Goal: Check status: Check status

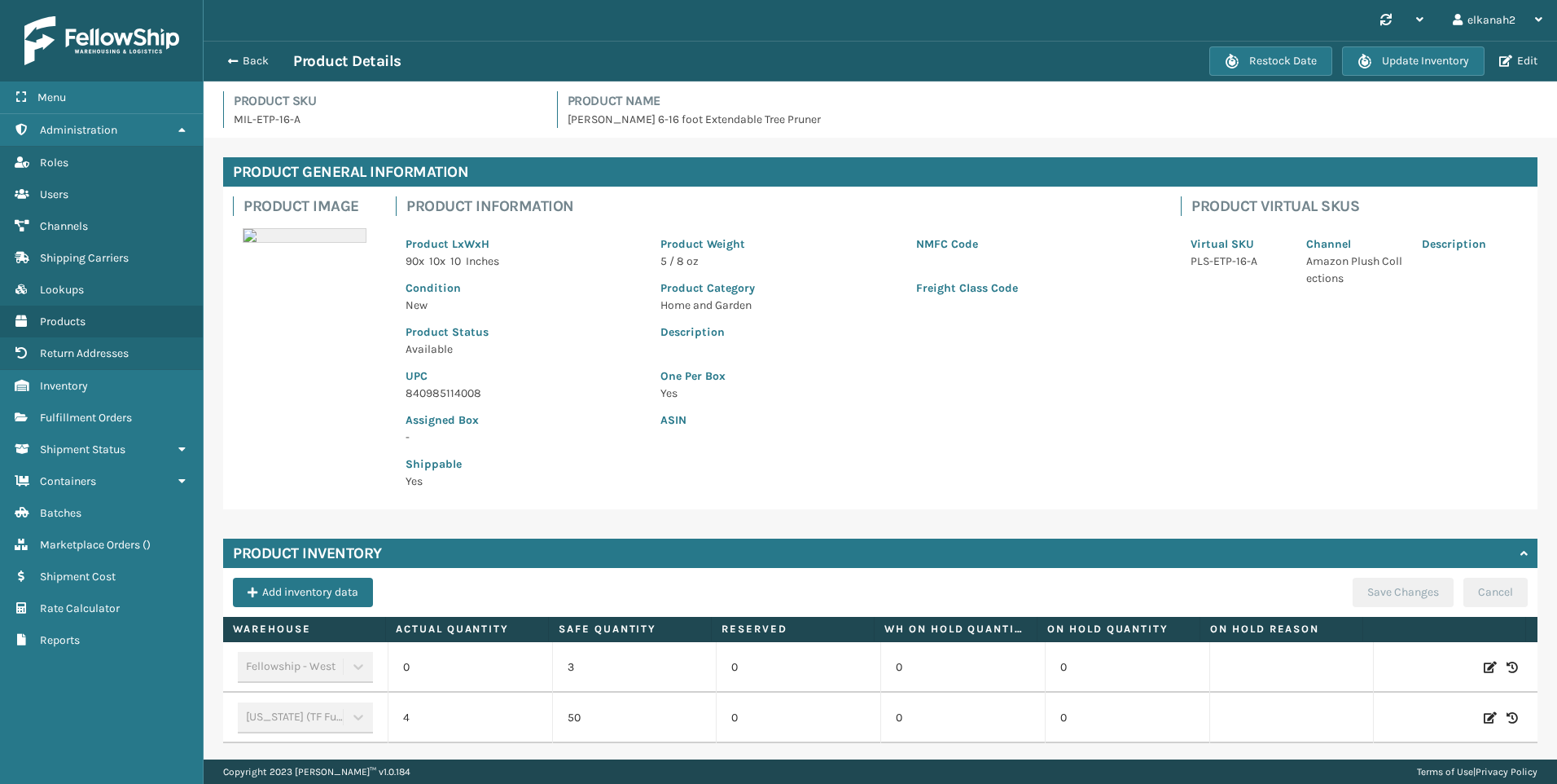
scroll to position [65, 0]
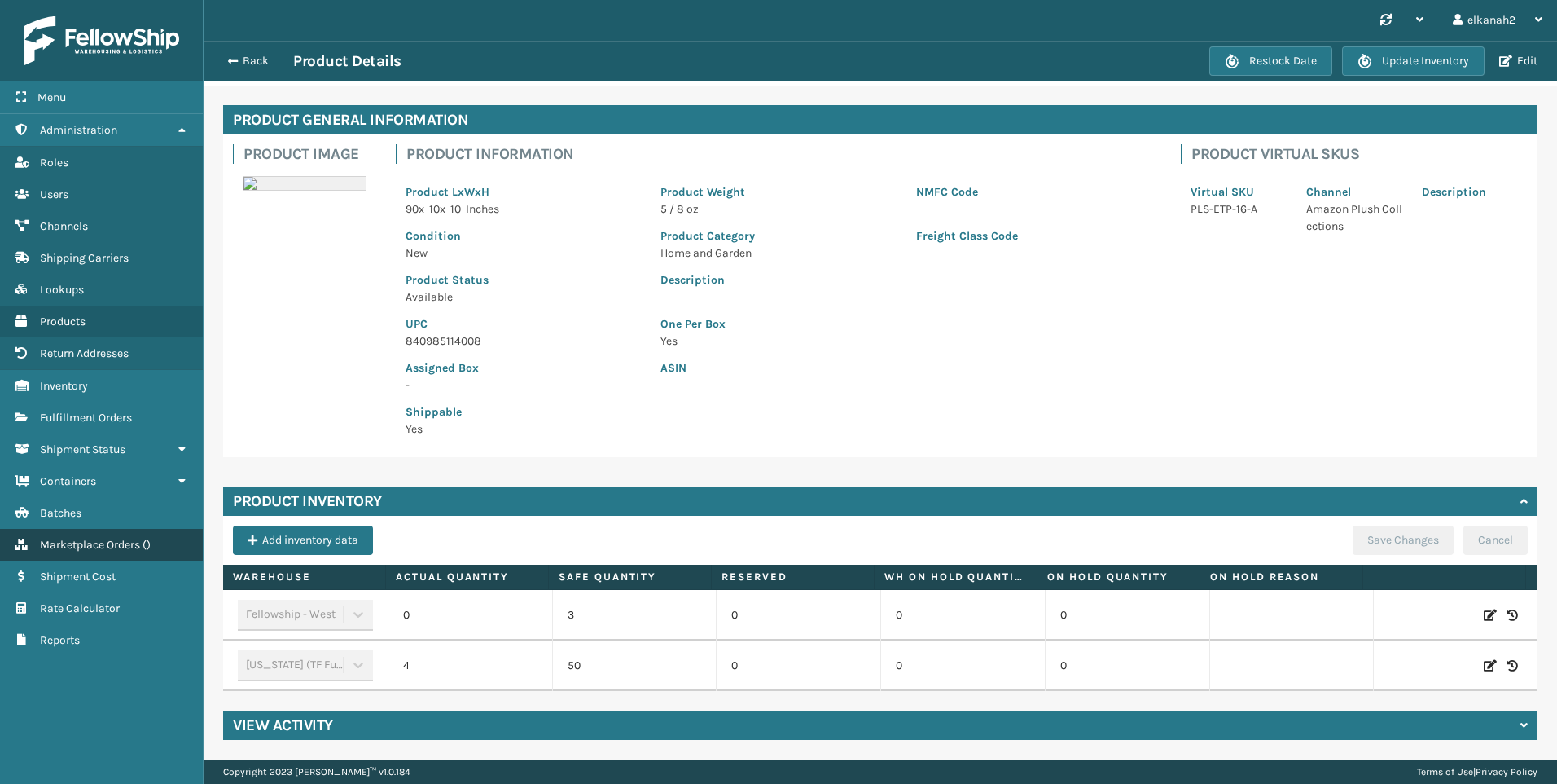
click at [75, 537] on link "Marketplace Orders ( )" at bounding box center [101, 544] width 203 height 31
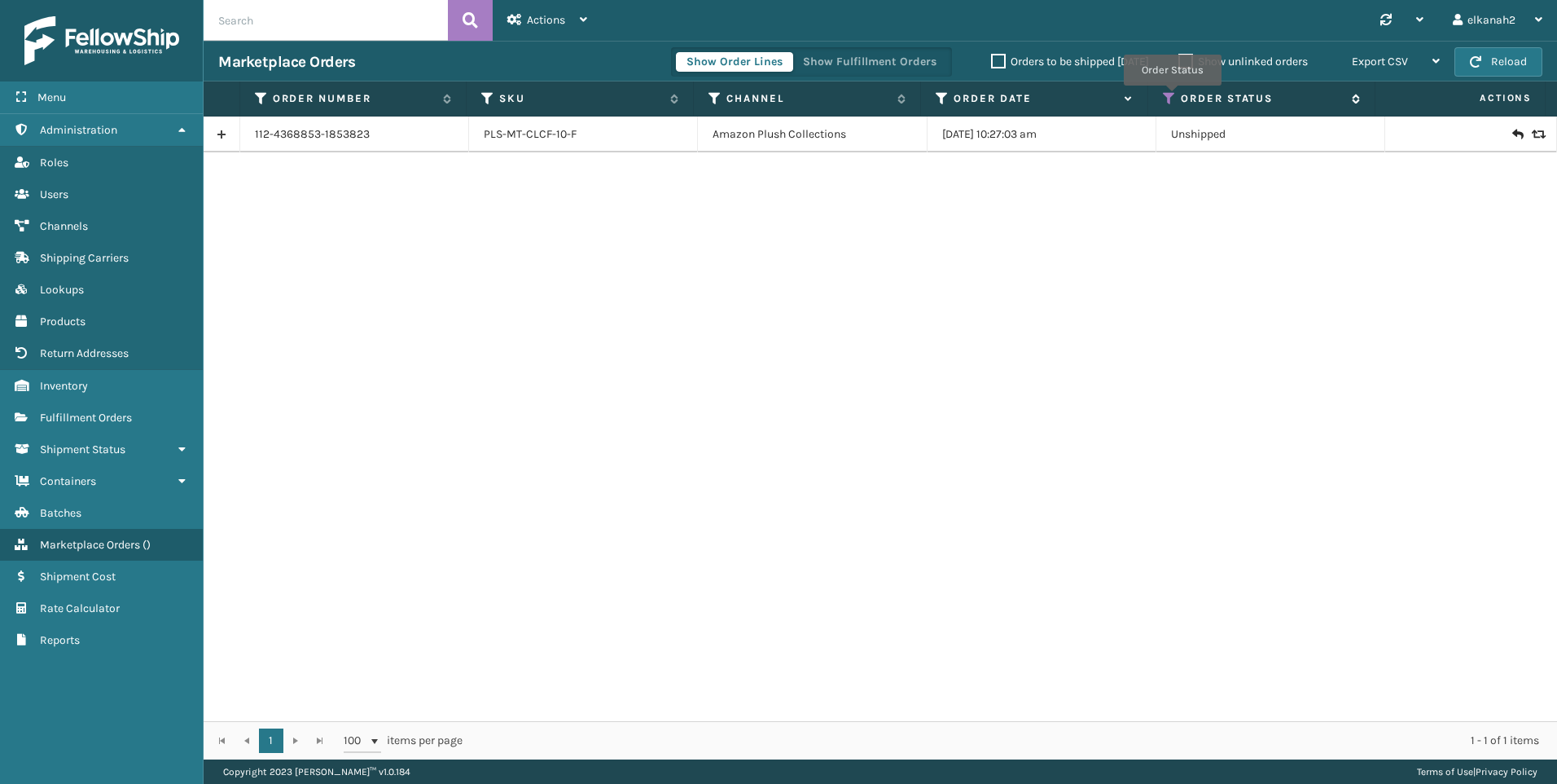
click at [1172, 97] on icon at bounding box center [1170, 99] width 13 height 15
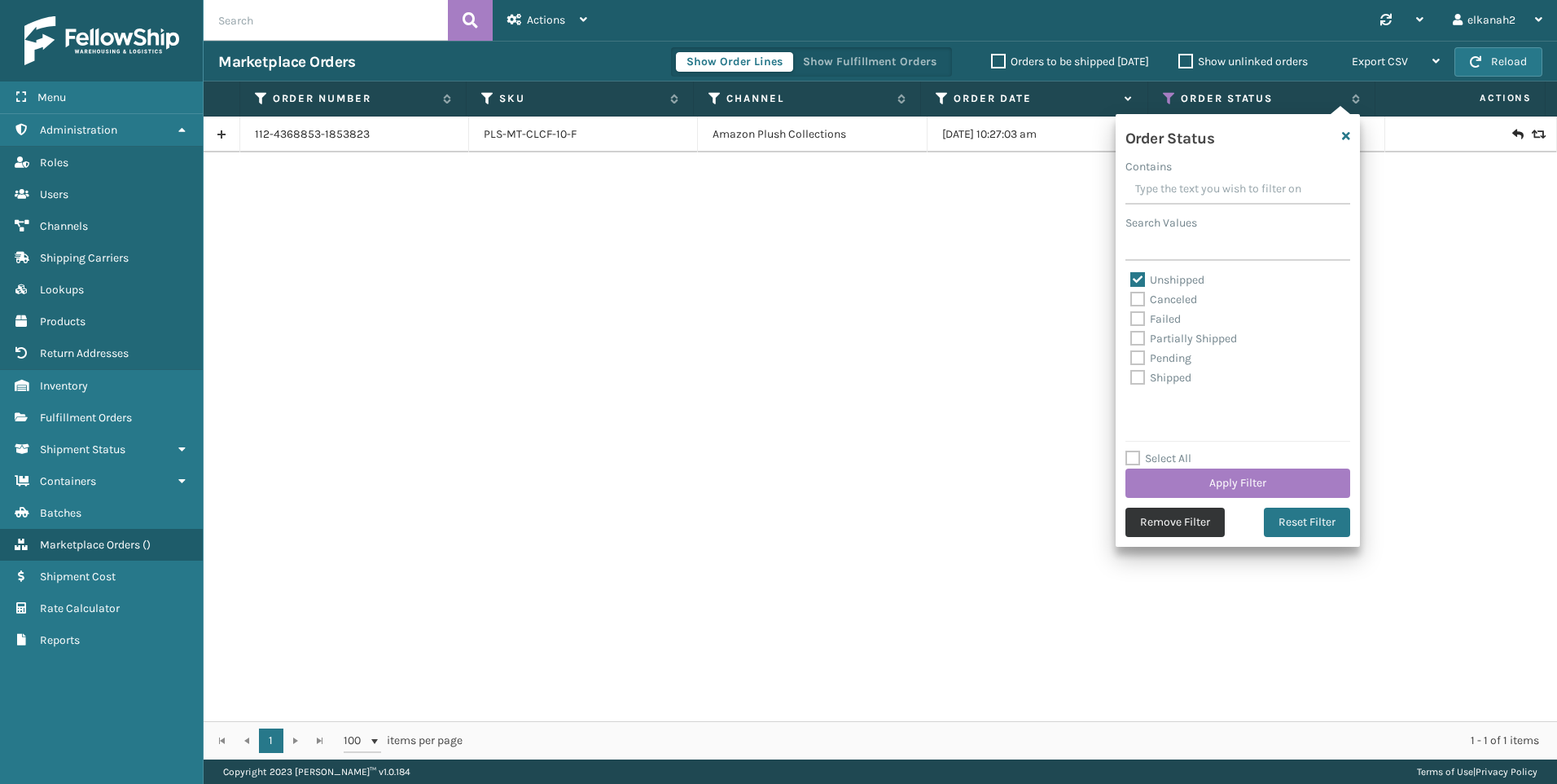
click at [1163, 519] on button "Remove Filter" at bounding box center [1175, 522] width 99 height 30
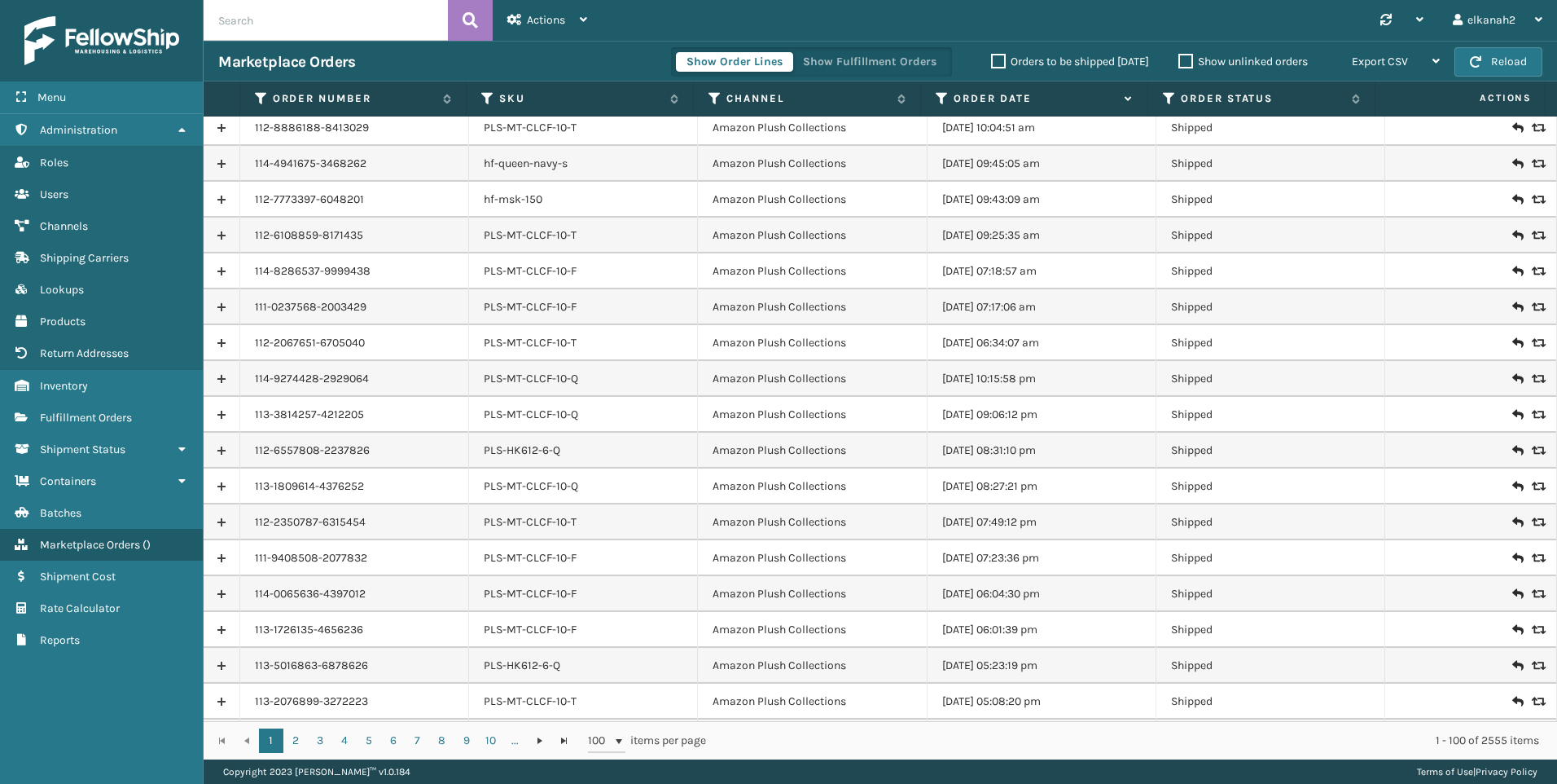
scroll to position [2980, 0]
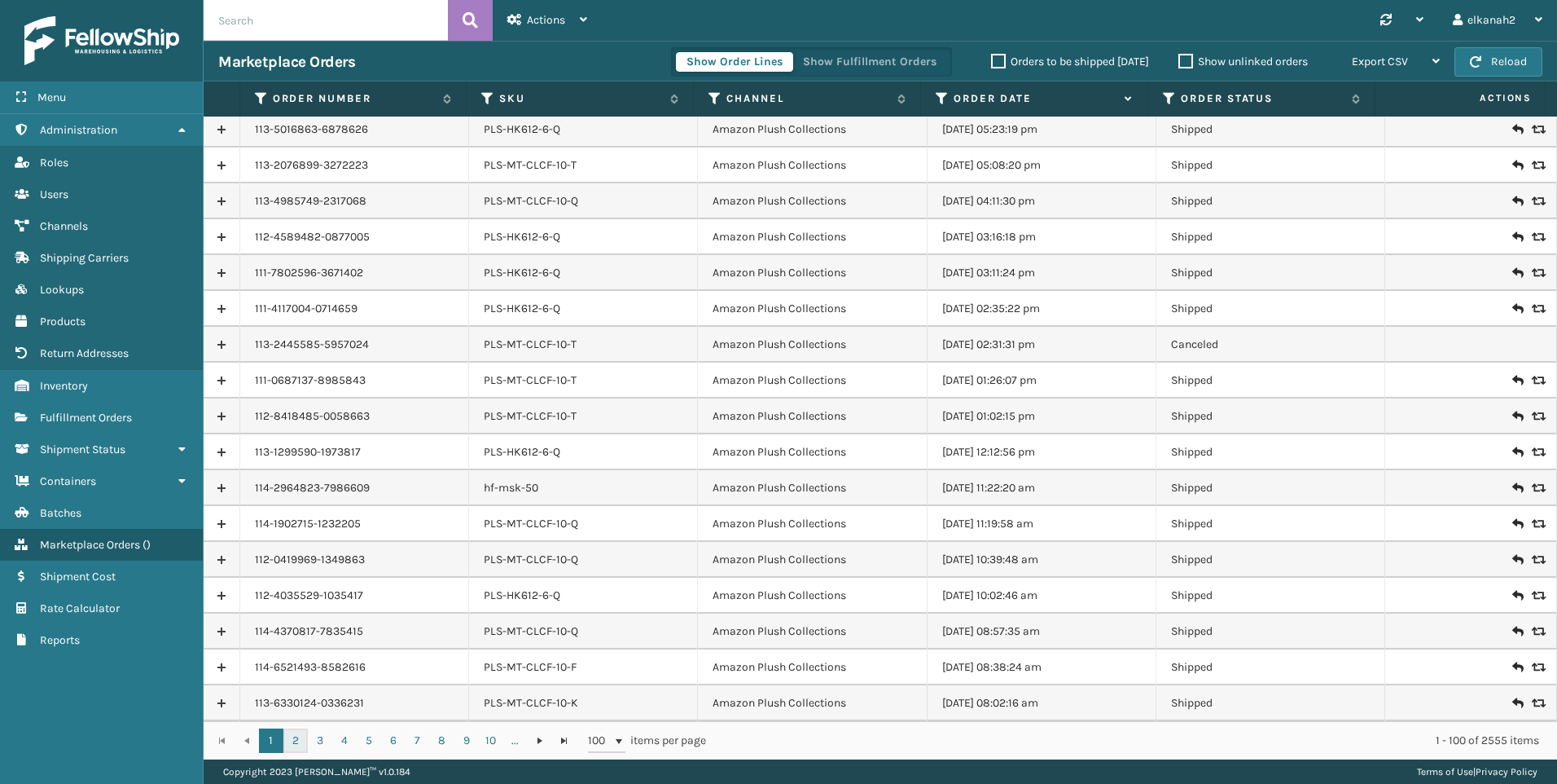
click at [296, 739] on link "2" at bounding box center [295, 740] width 24 height 24
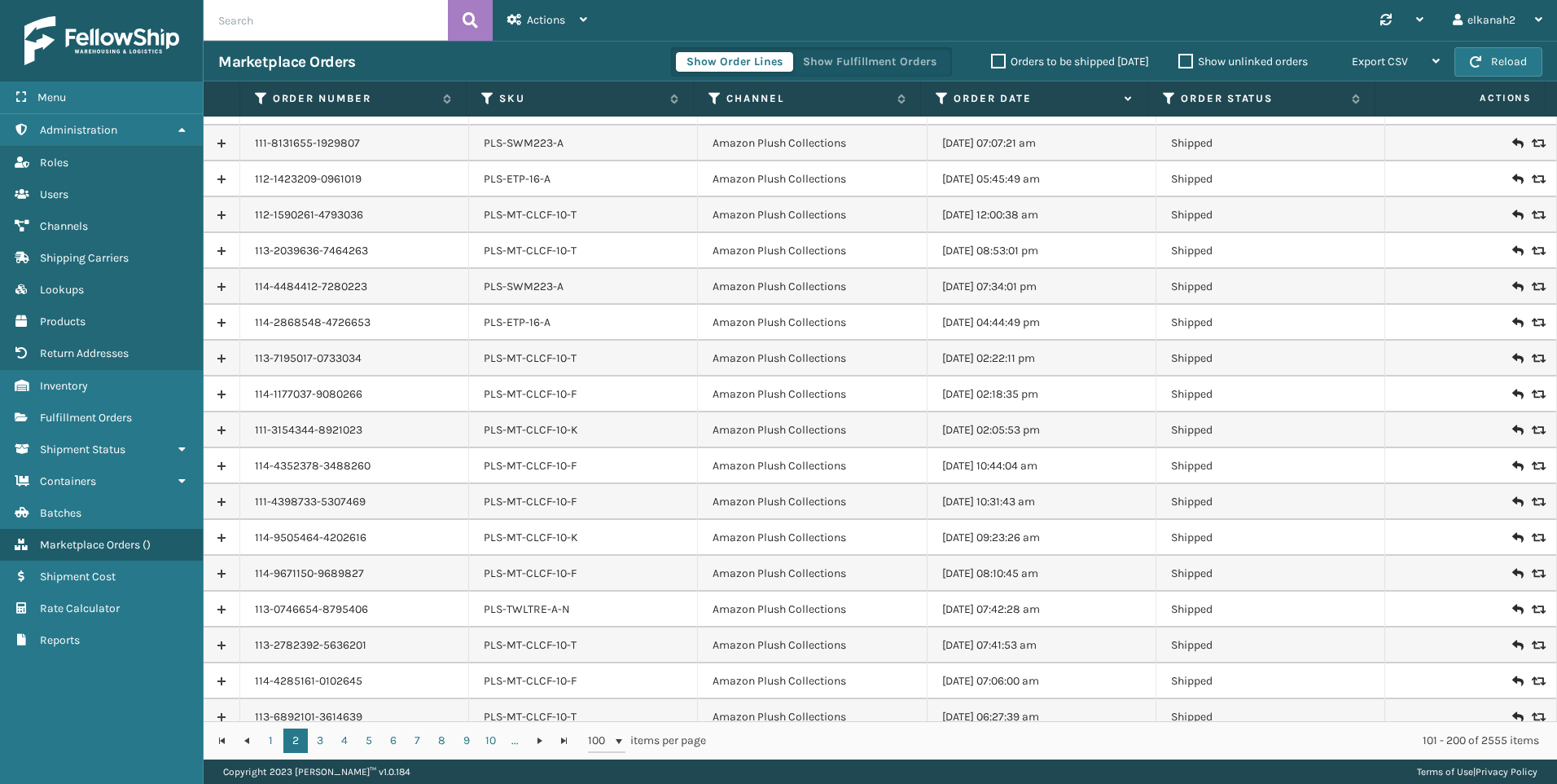
scroll to position [2980, 0]
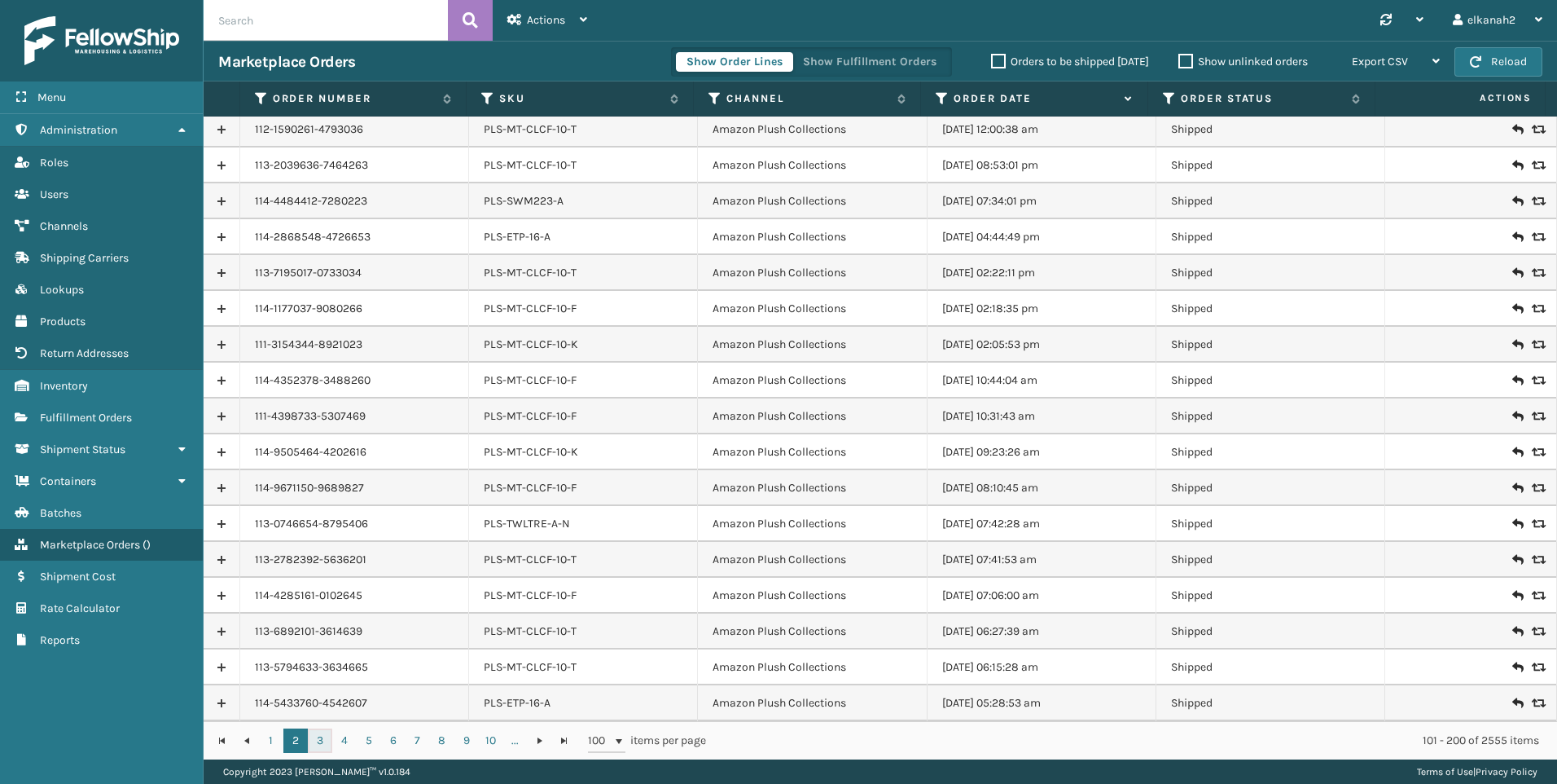
click at [318, 739] on link "3" at bounding box center [320, 740] width 24 height 24
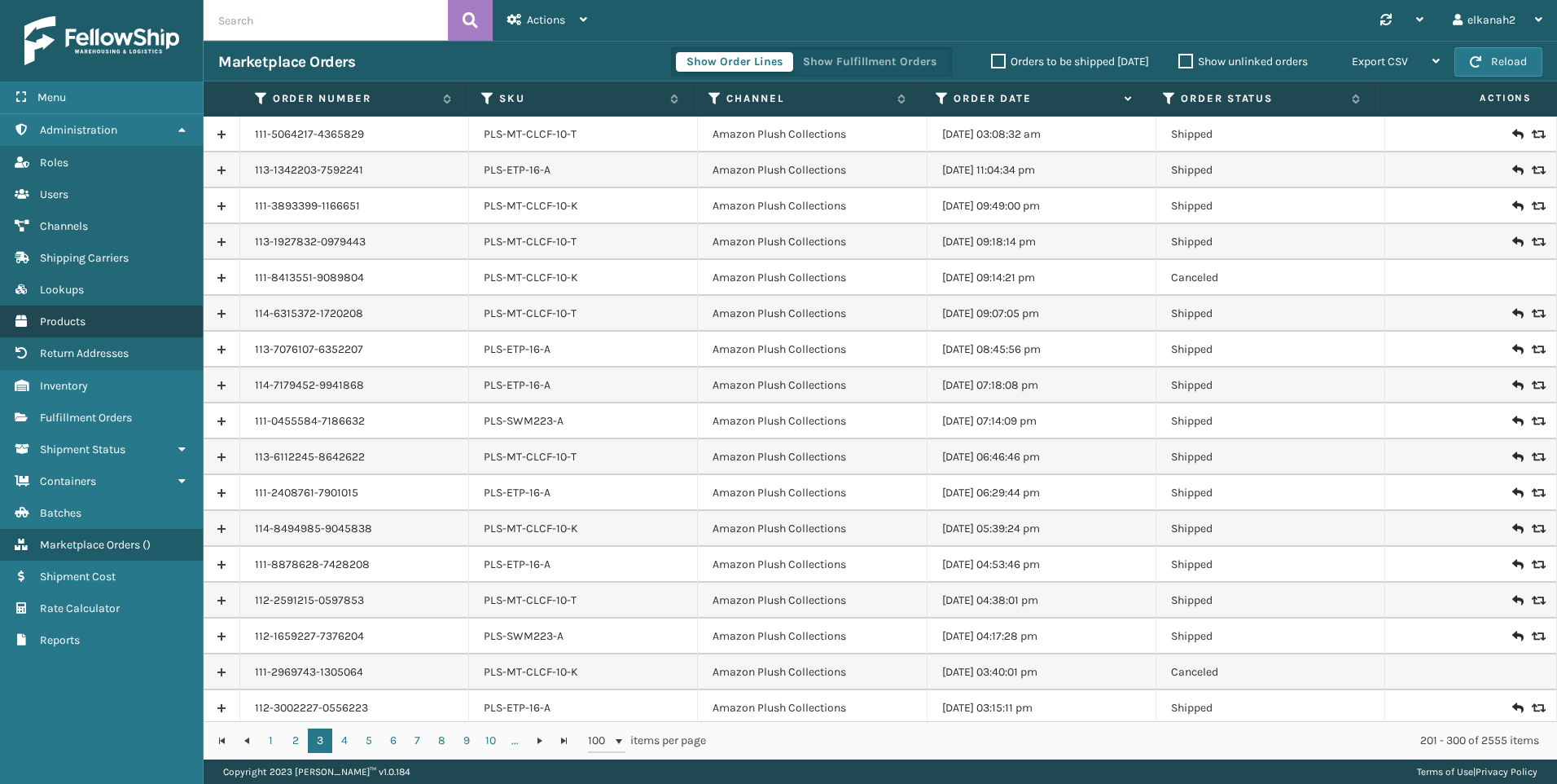
click at [57, 324] on span "Products" at bounding box center [62, 321] width 45 height 14
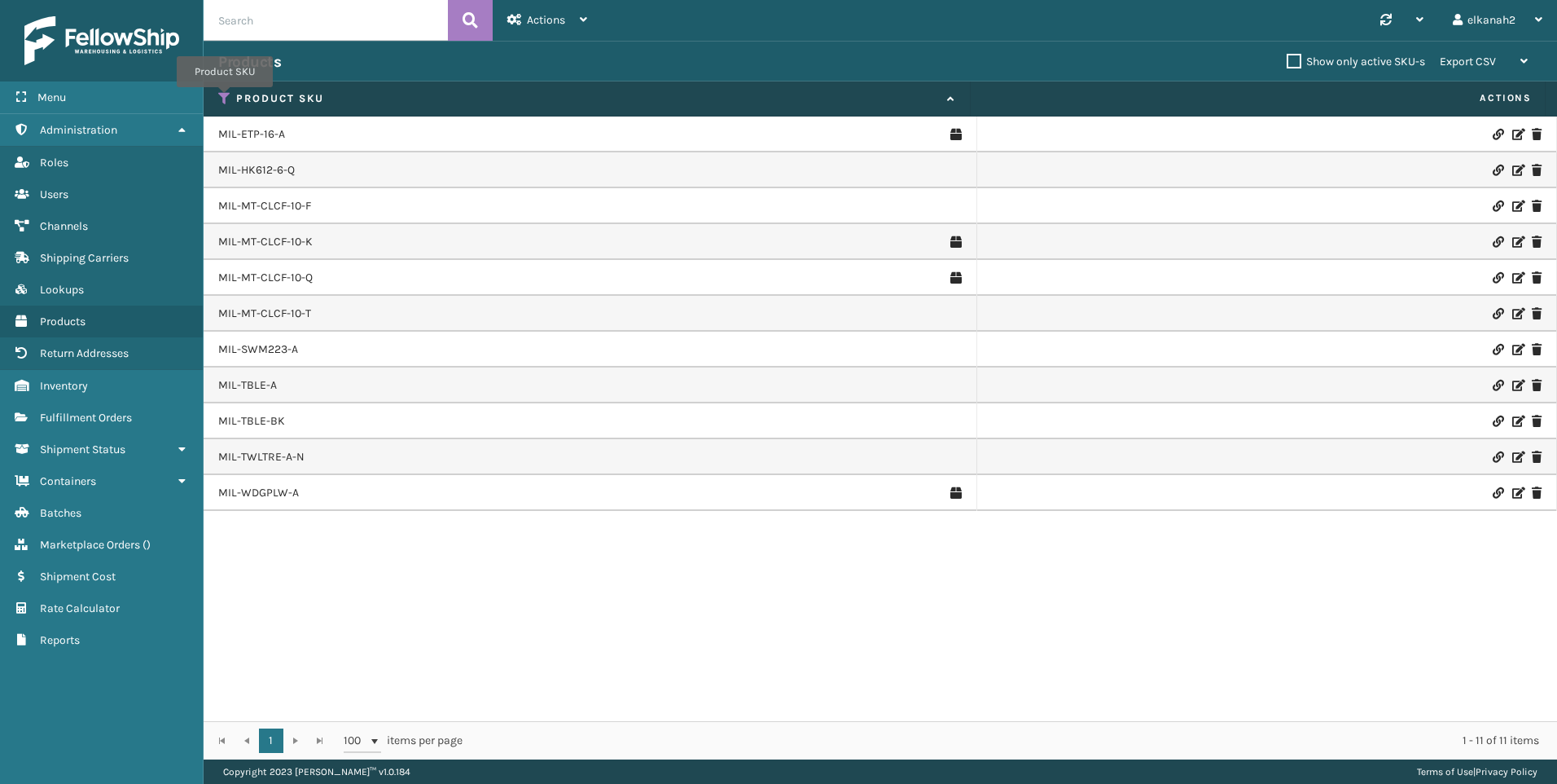
click at [225, 98] on icon at bounding box center [225, 99] width 13 height 15
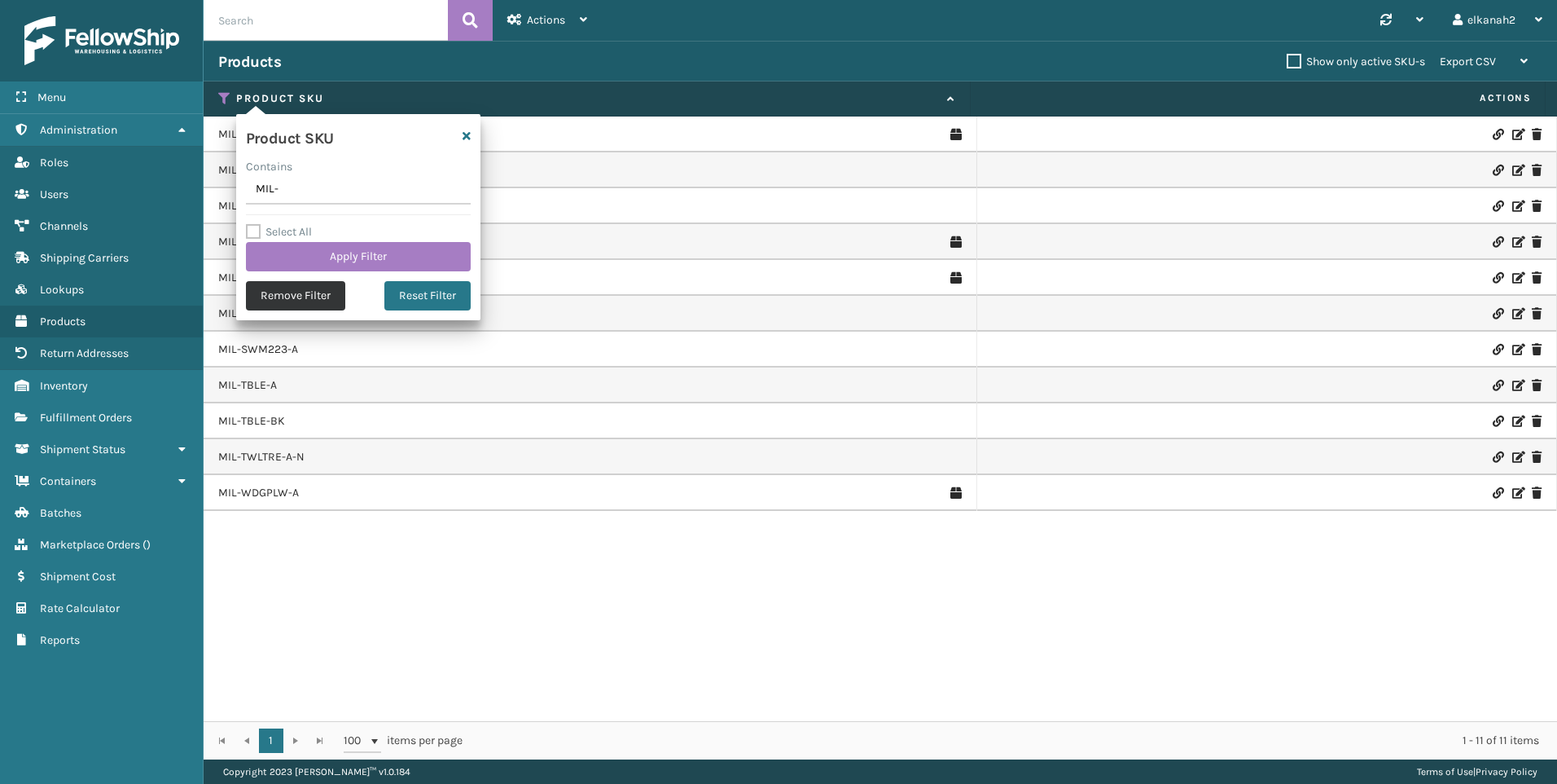
click at [291, 290] on button "Remove Filter" at bounding box center [295, 296] width 99 height 30
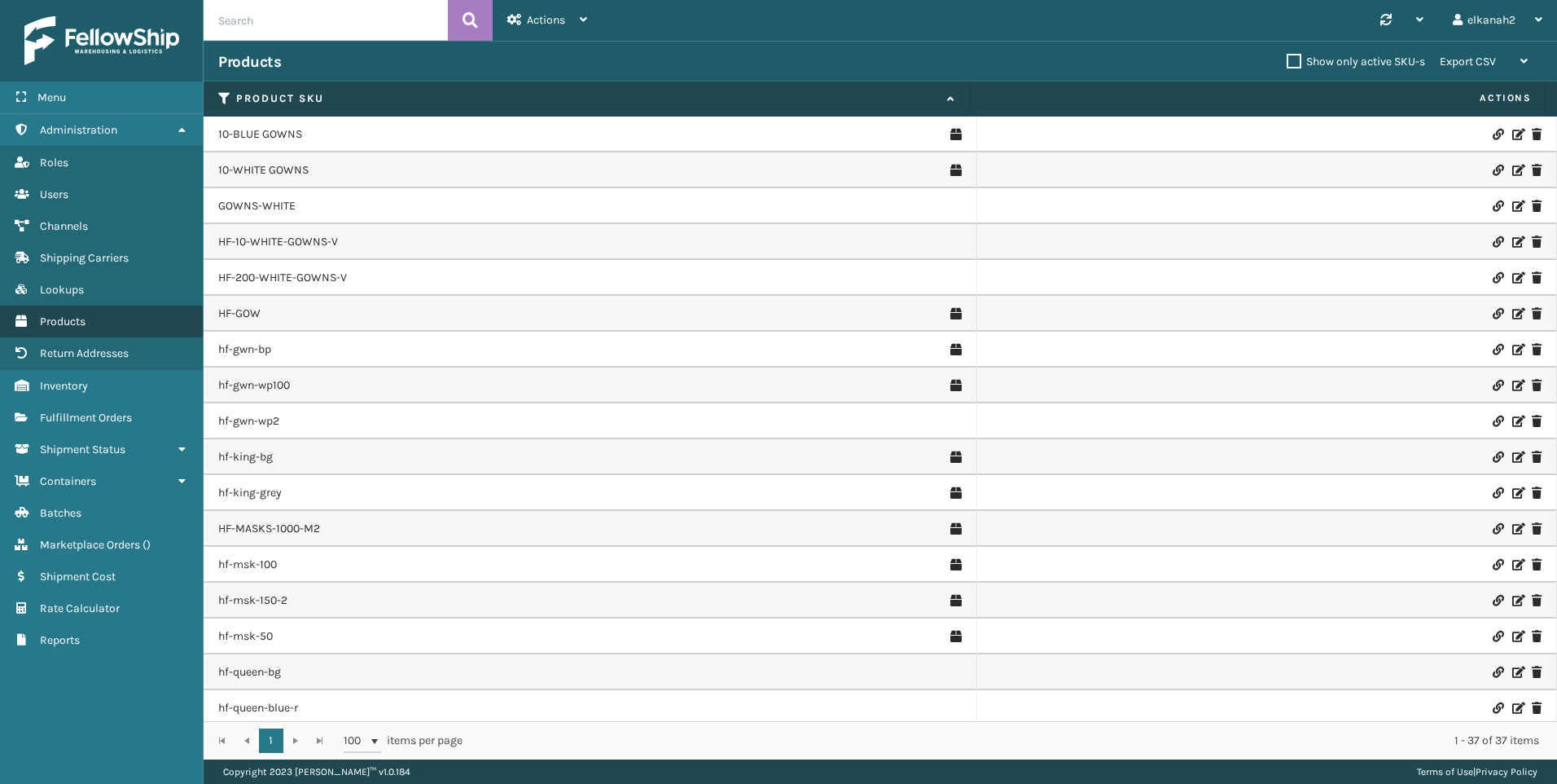
click at [83, 323] on span "Products" at bounding box center [62, 321] width 45 height 14
click at [79, 542] on span "Marketplace Orders" at bounding box center [90, 544] width 100 height 14
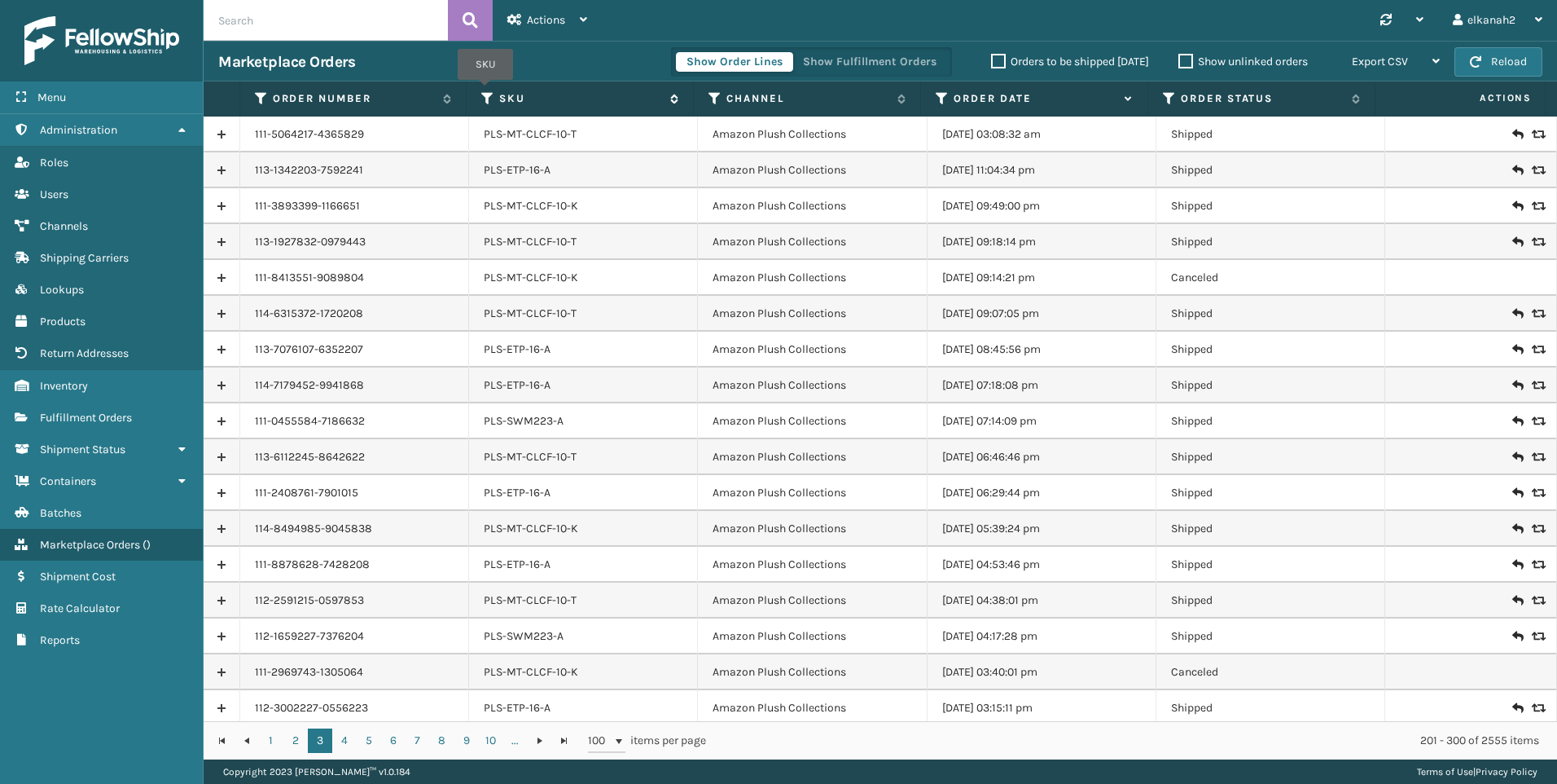
click at [485, 92] on icon at bounding box center [488, 99] width 13 height 15
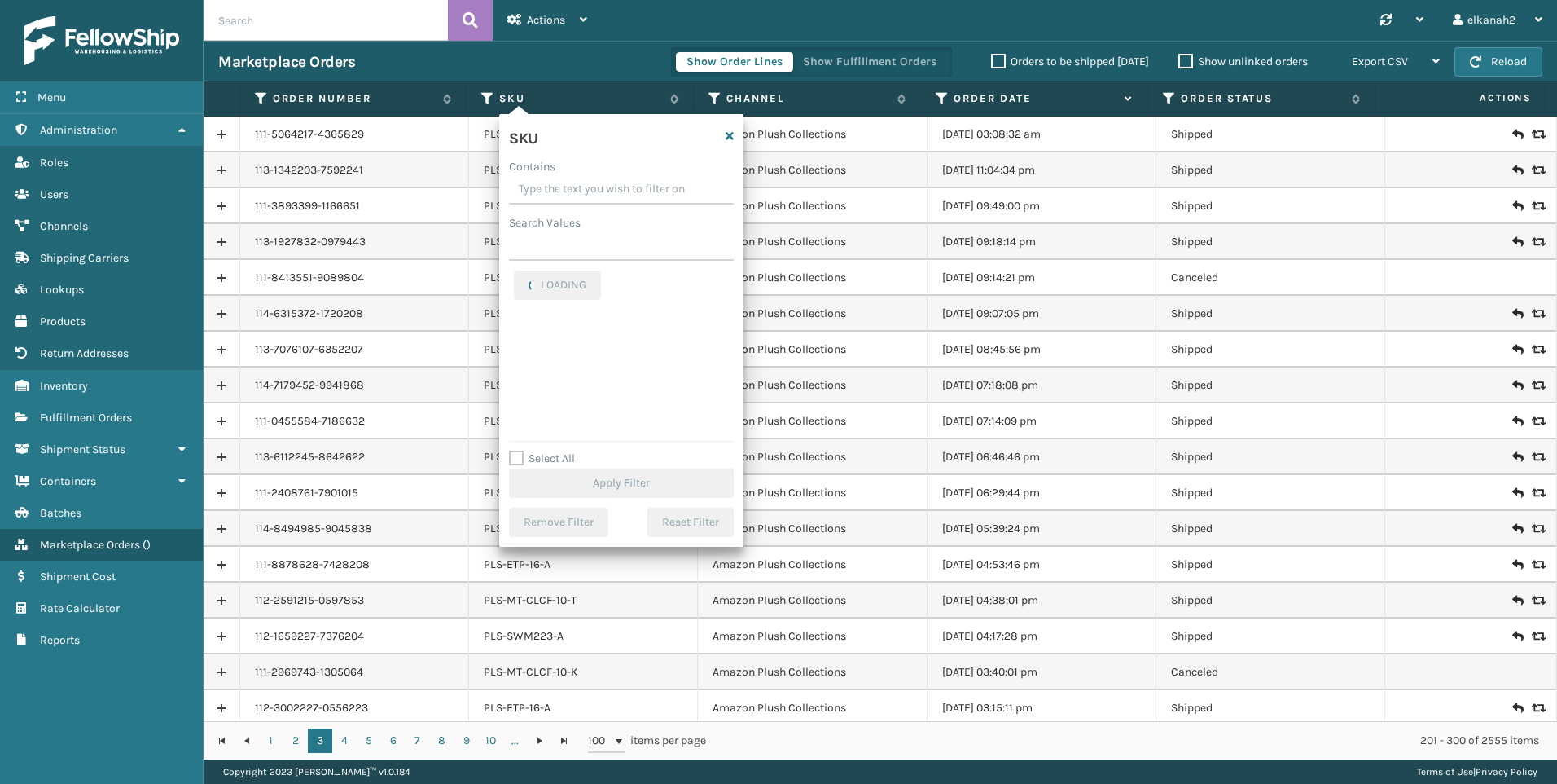
click at [529, 189] on input "Contains" at bounding box center [621, 190] width 225 height 30
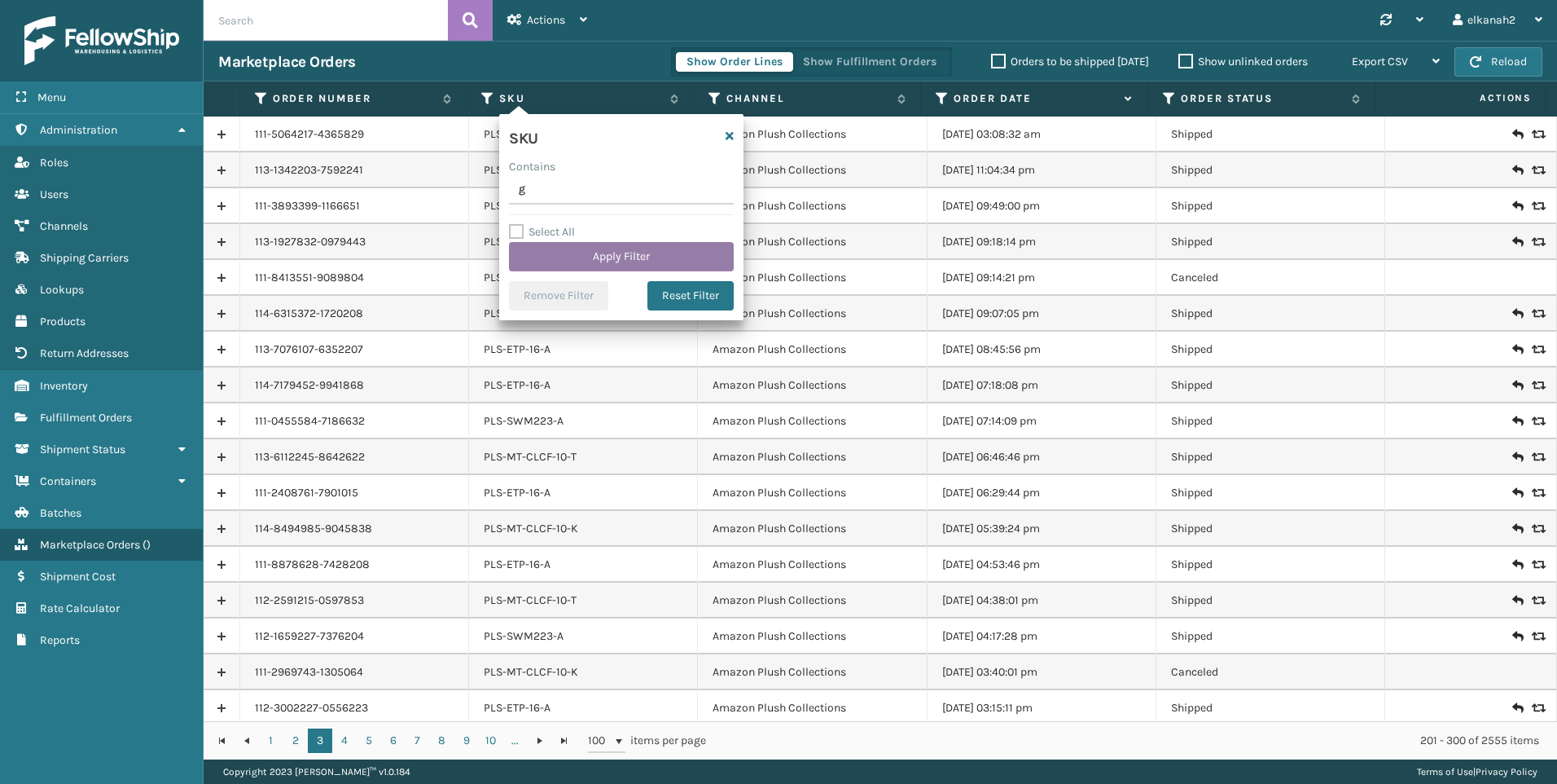
type input "g"
click at [592, 253] on button "Apply Filter" at bounding box center [621, 256] width 225 height 30
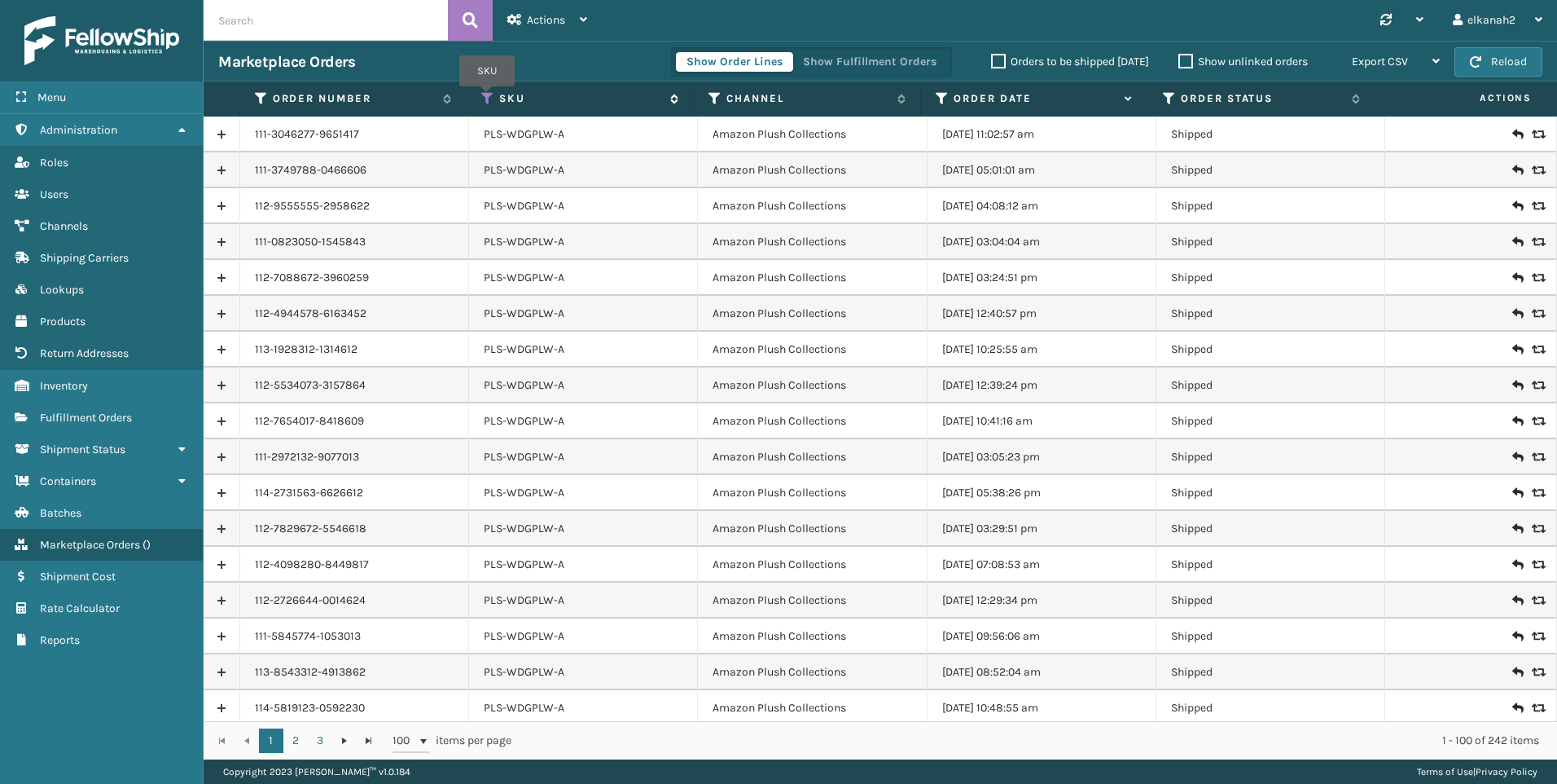
click at [487, 98] on icon at bounding box center [488, 99] width 13 height 15
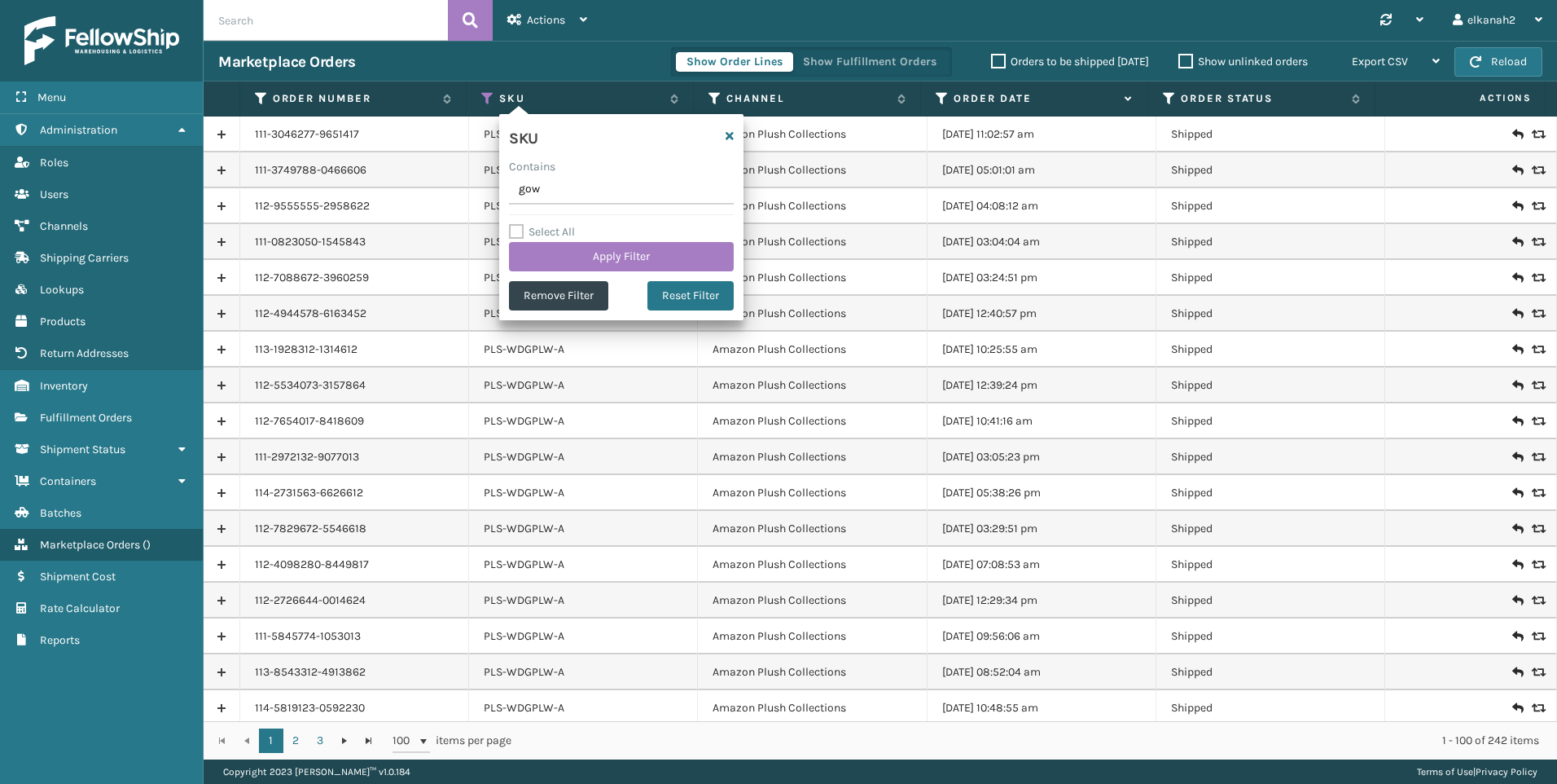
type input "gown"
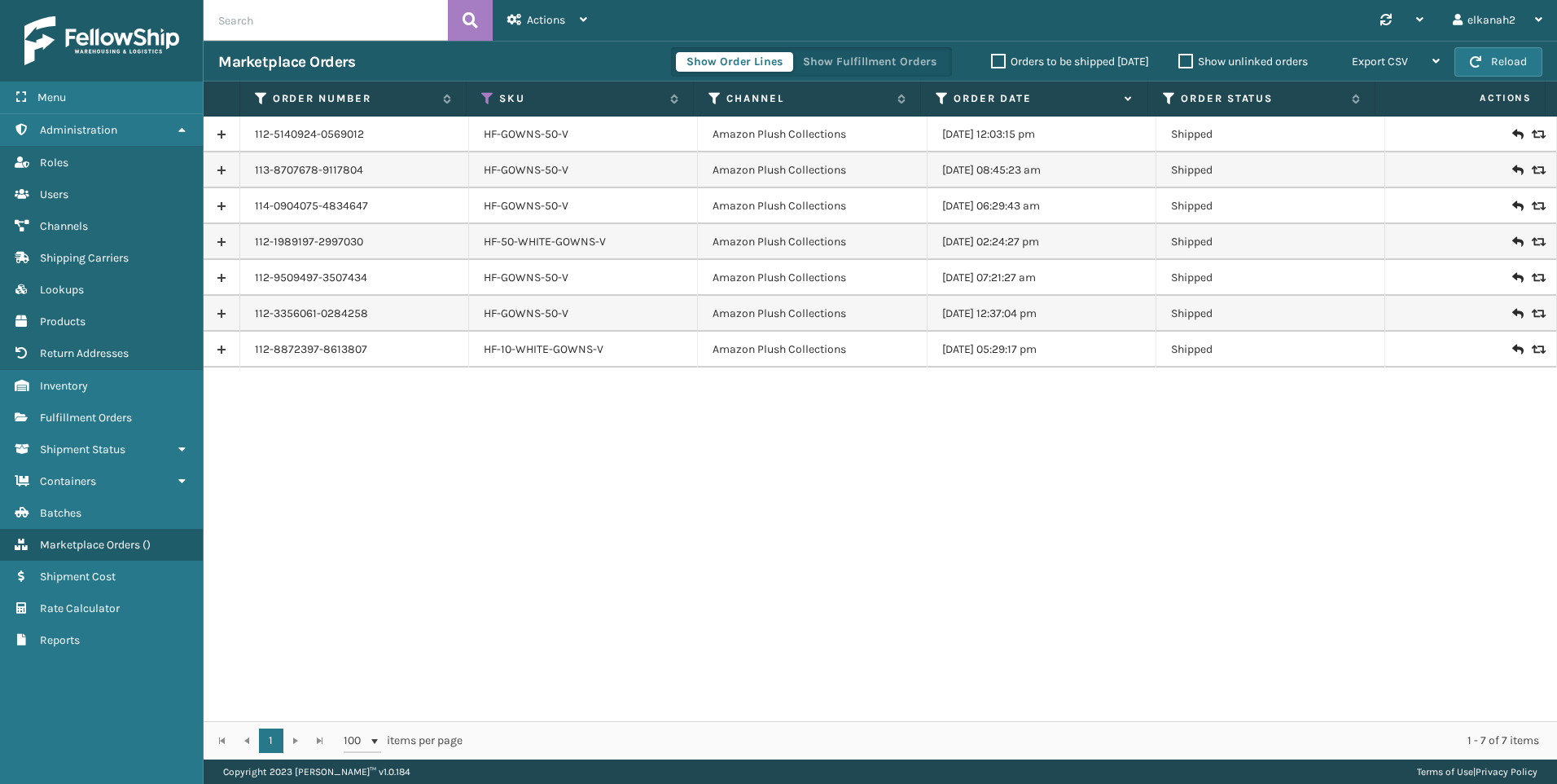
click at [226, 353] on link at bounding box center [221, 349] width 36 height 26
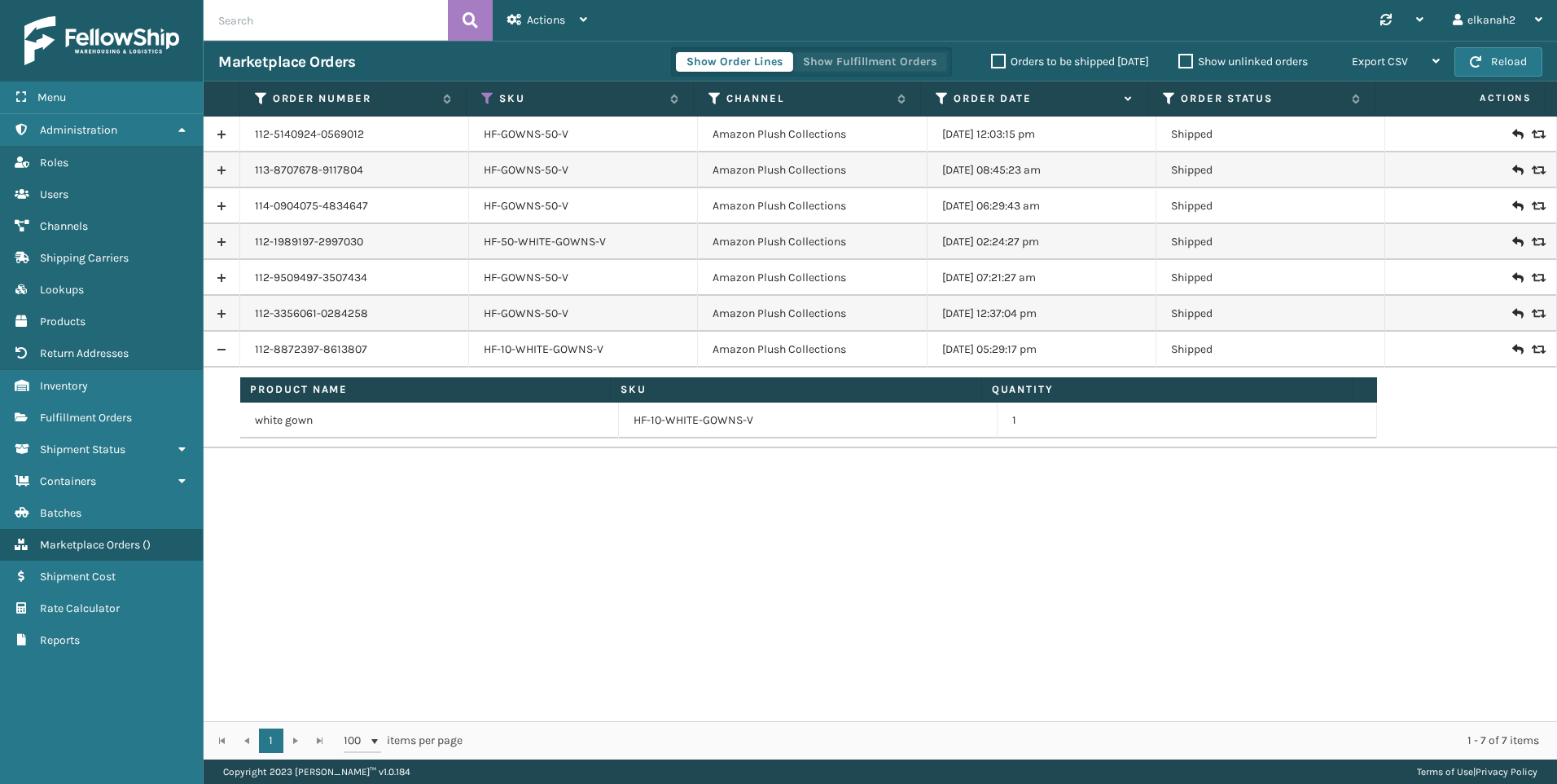
click at [841, 65] on button "Show Fulfillment Orders" at bounding box center [869, 61] width 155 height 19
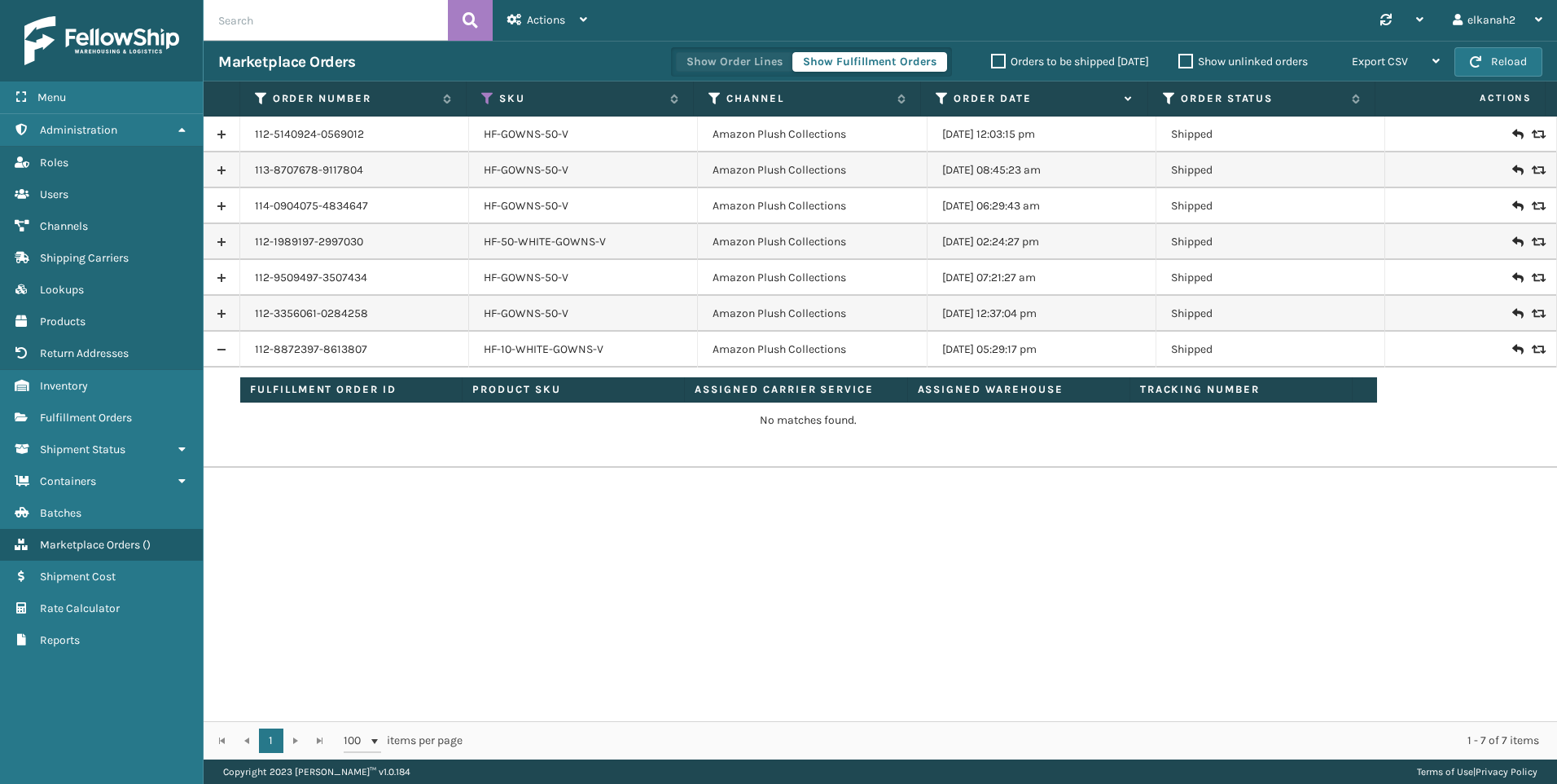
click at [751, 59] on button "Show Order Lines" at bounding box center [734, 61] width 118 height 19
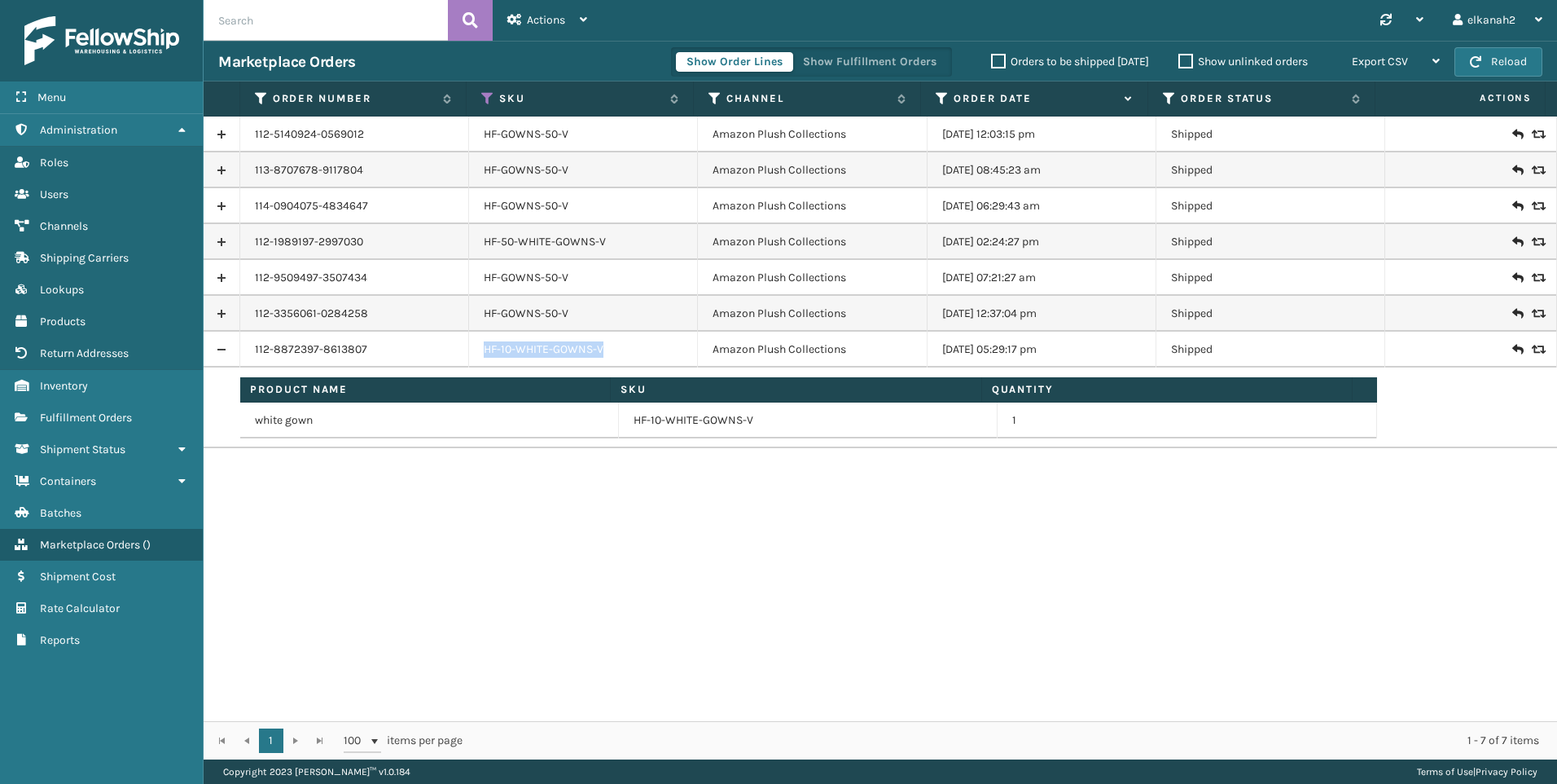
drag, startPoint x: 612, startPoint y: 352, endPoint x: 480, endPoint y: 346, distance: 132.1
click at [480, 346] on td "HF-10-WHITE-GOWNS-V" at bounding box center [583, 349] width 229 height 36
click at [569, 564] on div "112-5140924-0569012 HF-GOWNS-50-V Amazon Plush Collections [DATE] 12:03:15 pm S…" at bounding box center [880, 418] width 1353 height 604
drag, startPoint x: 371, startPoint y: 356, endPoint x: 248, endPoint y: 365, distance: 123.3
click at [248, 365] on td "112-8872397-8613807" at bounding box center [355, 349] width 229 height 36
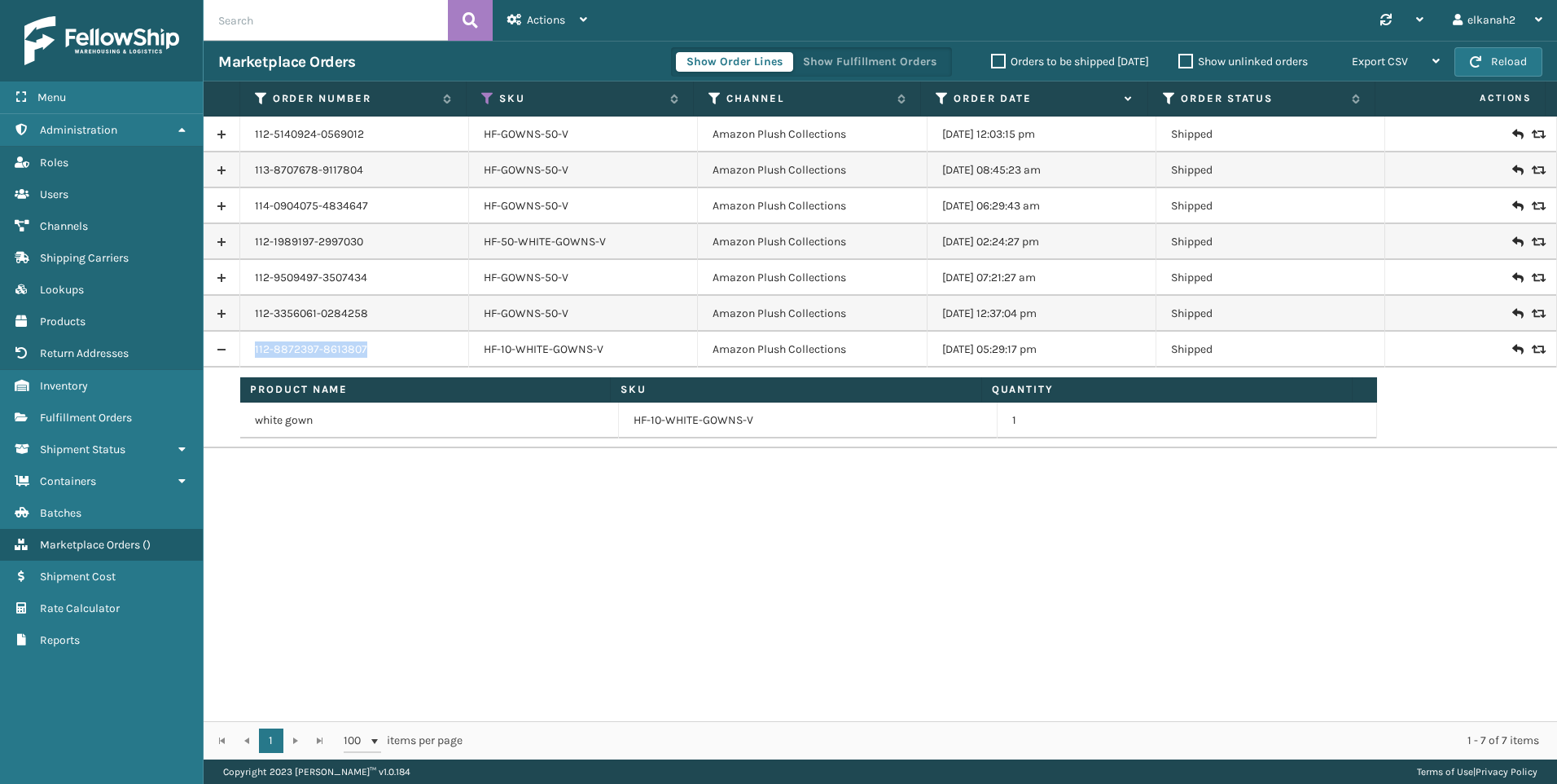
copy link "112-8872397-8613807"
click at [402, 350] on div "112-8872397-8613807" at bounding box center [354, 350] width 199 height 17
drag, startPoint x: 387, startPoint y: 344, endPoint x: 251, endPoint y: 356, distance: 136.5
click at [251, 356] on td "112-8872397-8613807" at bounding box center [355, 349] width 229 height 36
copy link "112-8872397-8613807"
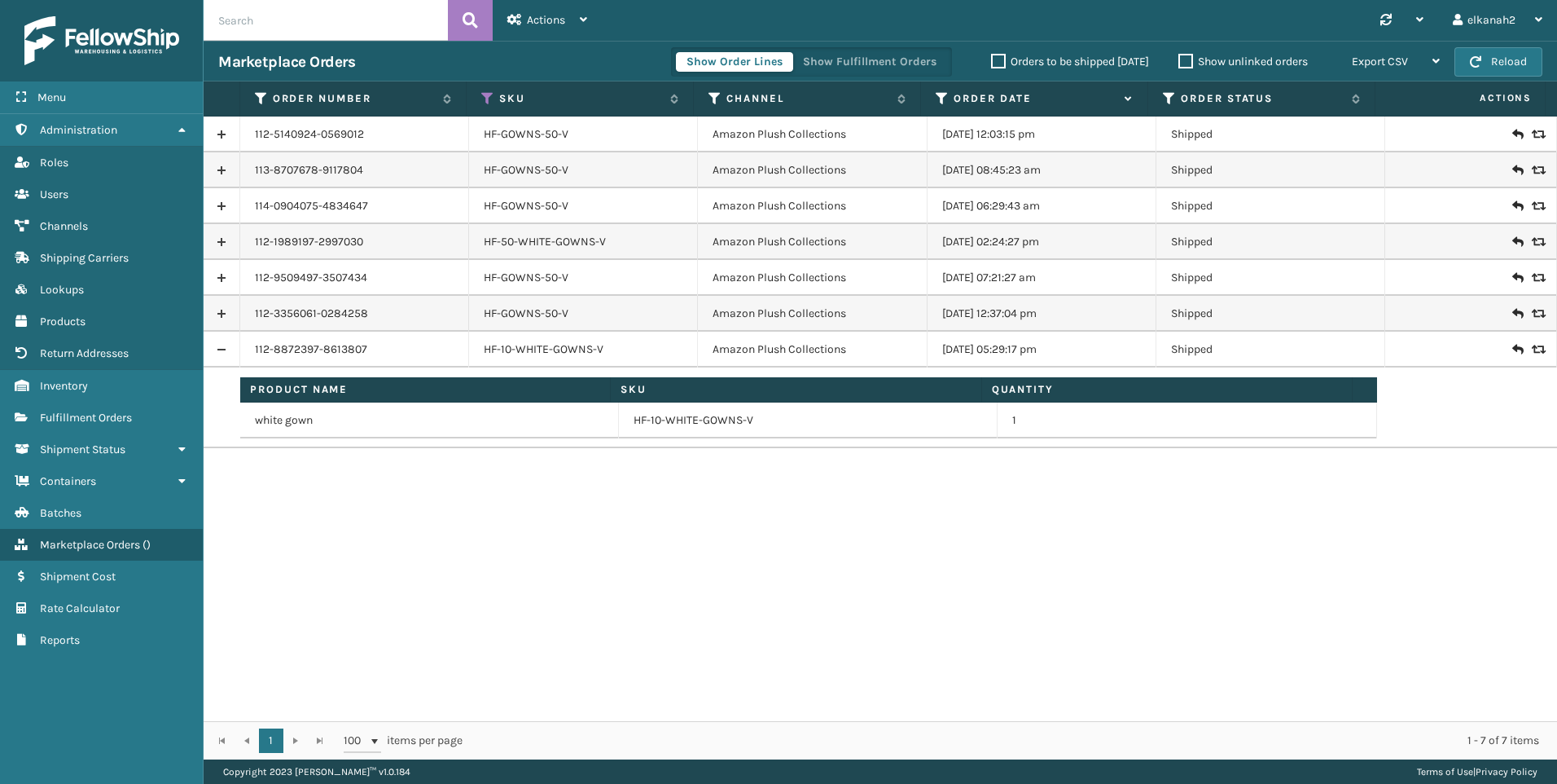
click at [486, 580] on div "112-5140924-0569012 HF-GOWNS-50-V Amazon Plush Collections [DATE] 12:03:15 pm S…" at bounding box center [880, 418] width 1353 height 604
drag, startPoint x: 398, startPoint y: 355, endPoint x: 252, endPoint y: 348, distance: 146.2
click at [252, 348] on td "112-8872397-8613807" at bounding box center [355, 349] width 229 height 36
copy link "112-8872397-8613807"
click at [66, 331] on link "Products" at bounding box center [101, 321] width 203 height 31
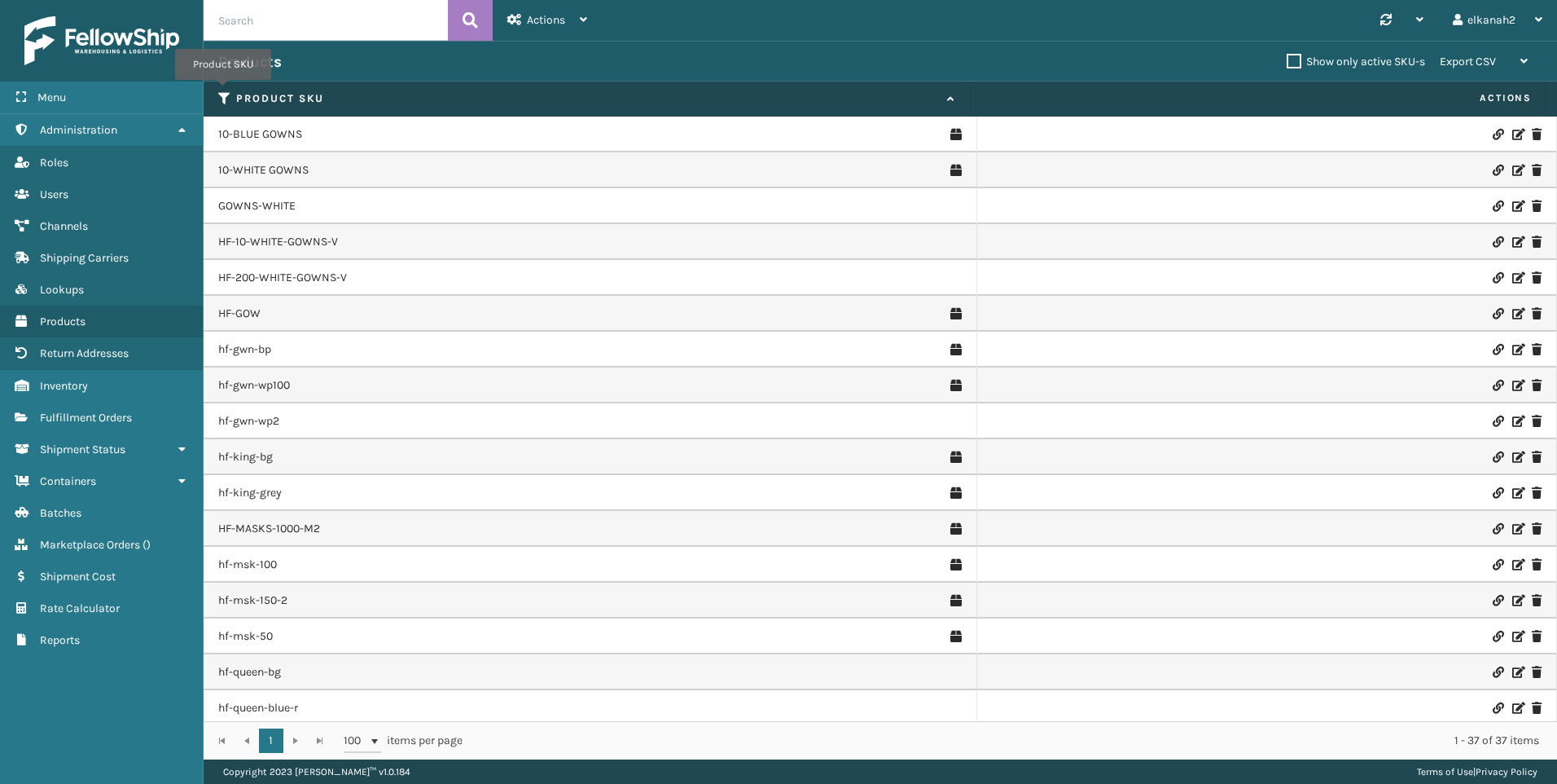
click at [223, 92] on icon at bounding box center [225, 99] width 13 height 15
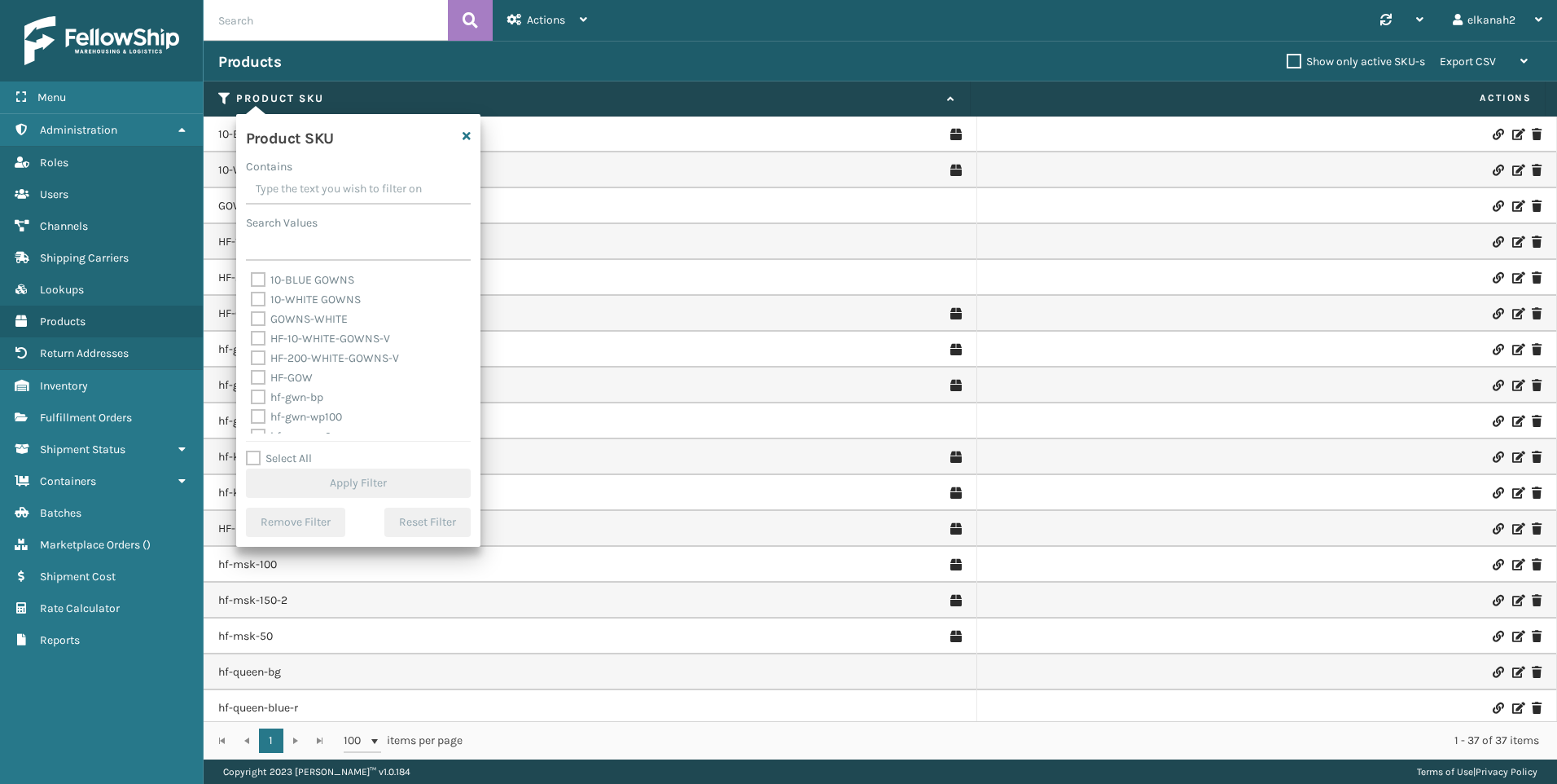
click at [281, 180] on input "Contains" at bounding box center [358, 190] width 225 height 30
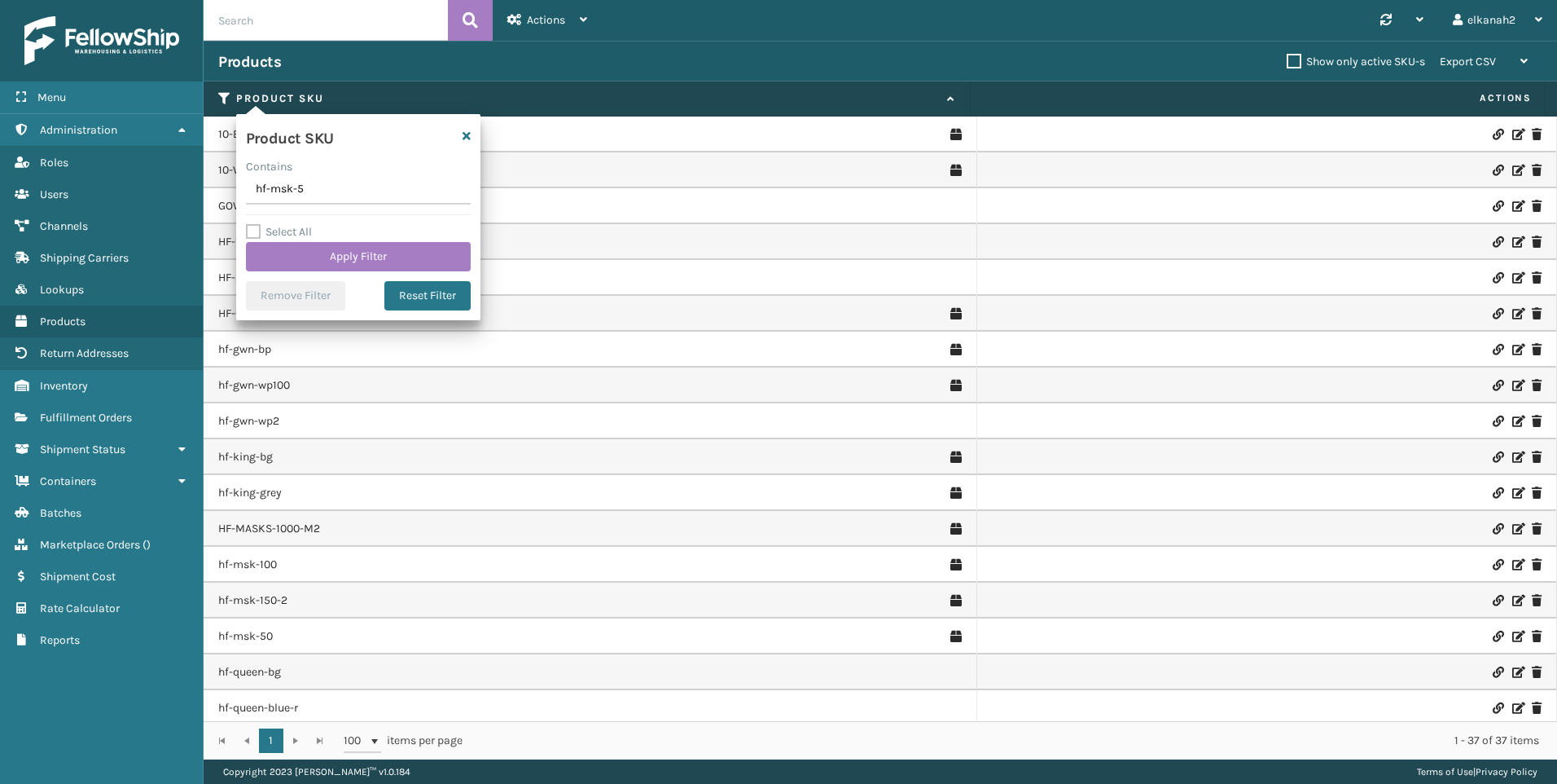
type input "hf-msk-50"
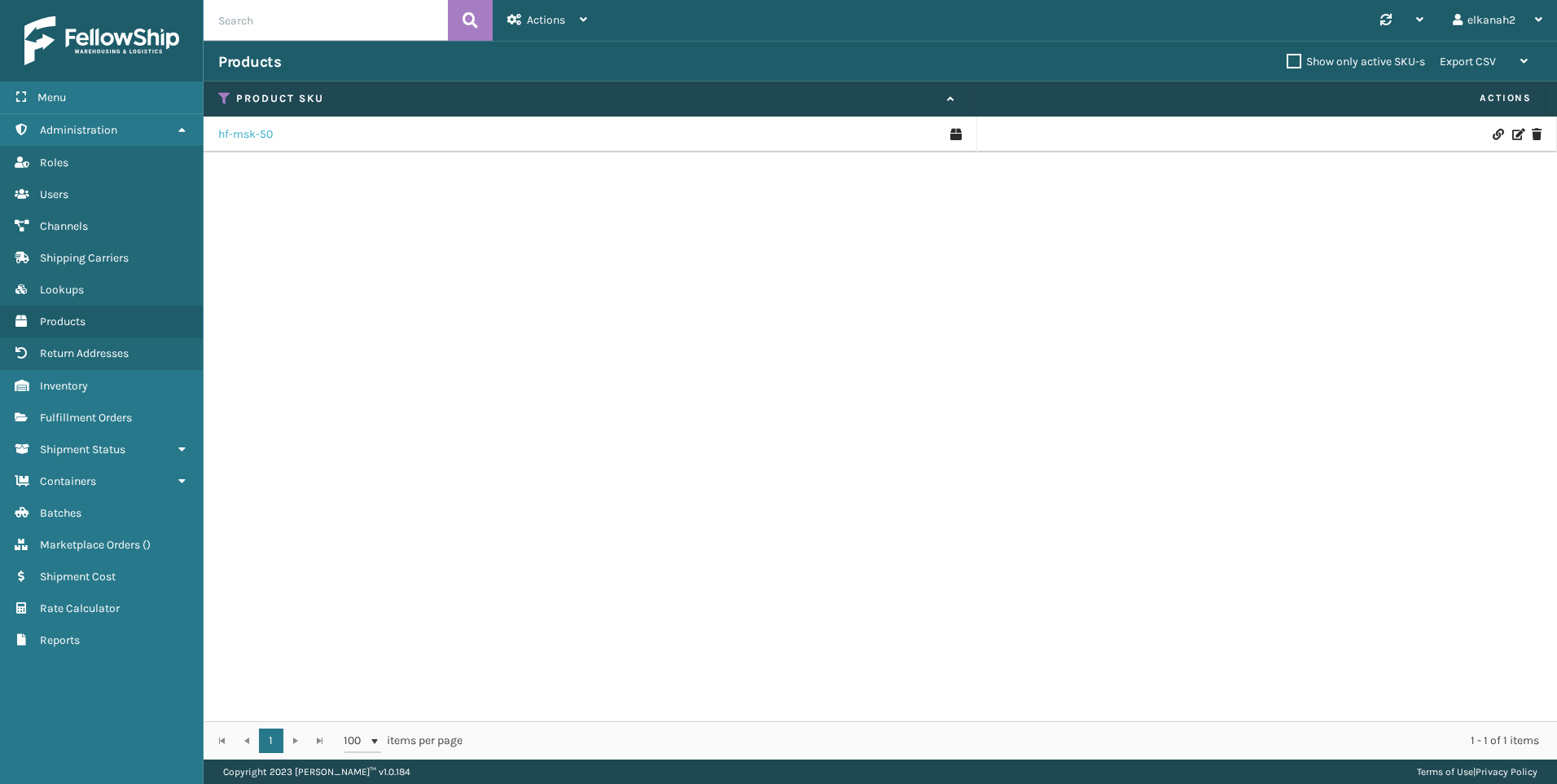
click at [256, 133] on link "hf-msk-50" at bounding box center [245, 134] width 55 height 17
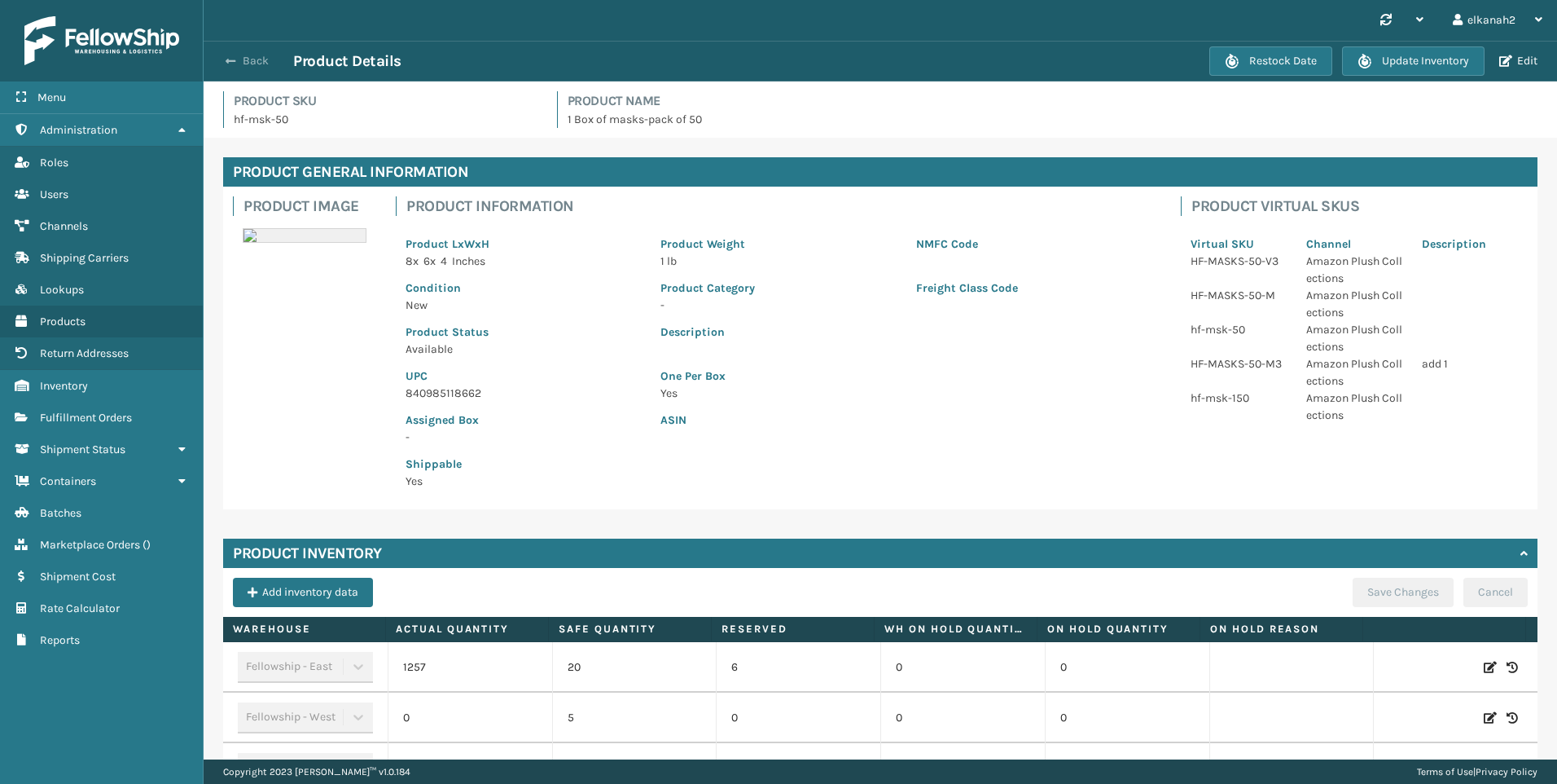
click at [244, 65] on button "Back" at bounding box center [255, 61] width 75 height 15
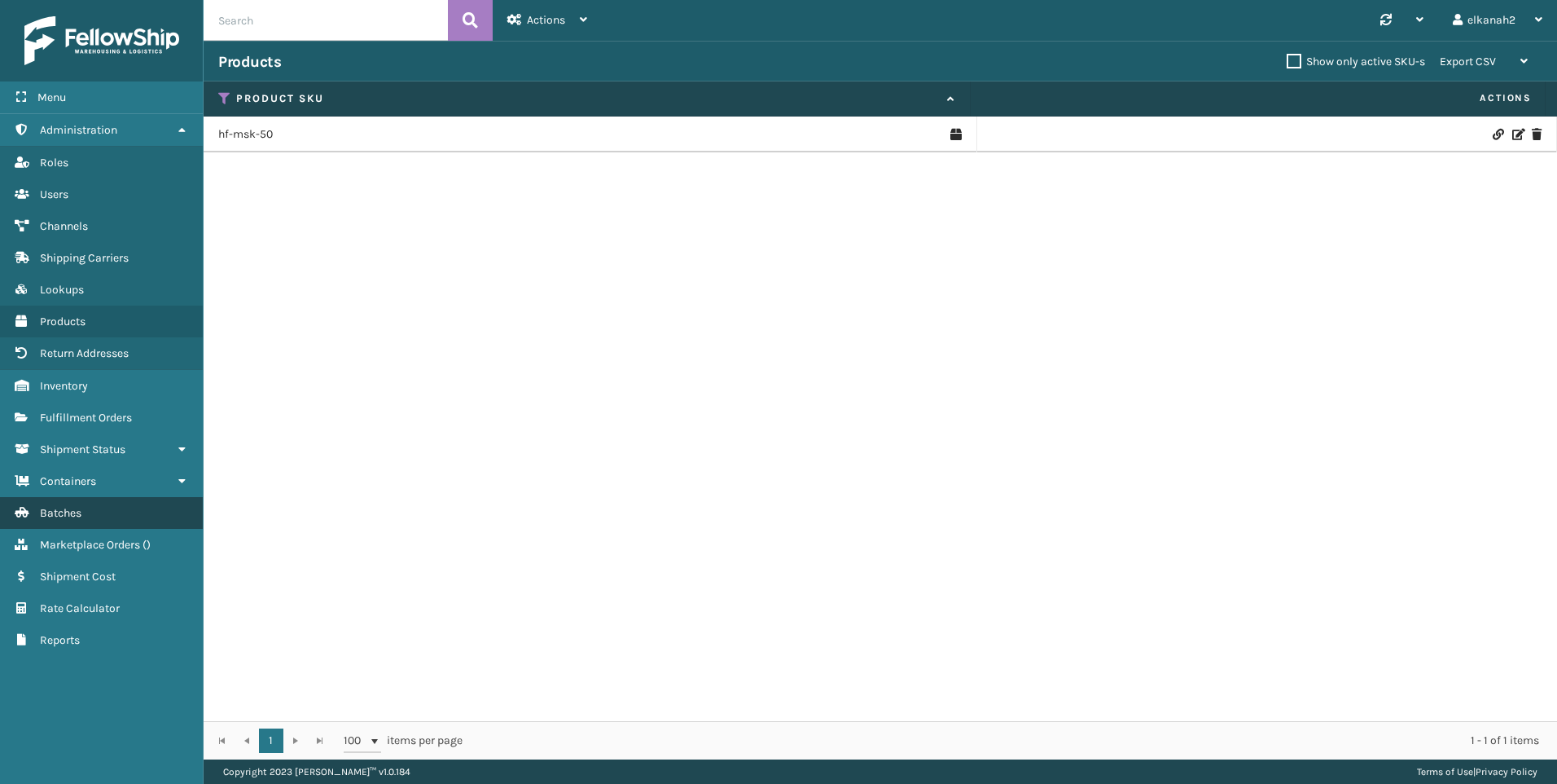
click at [69, 528] on link "Batches" at bounding box center [101, 513] width 203 height 31
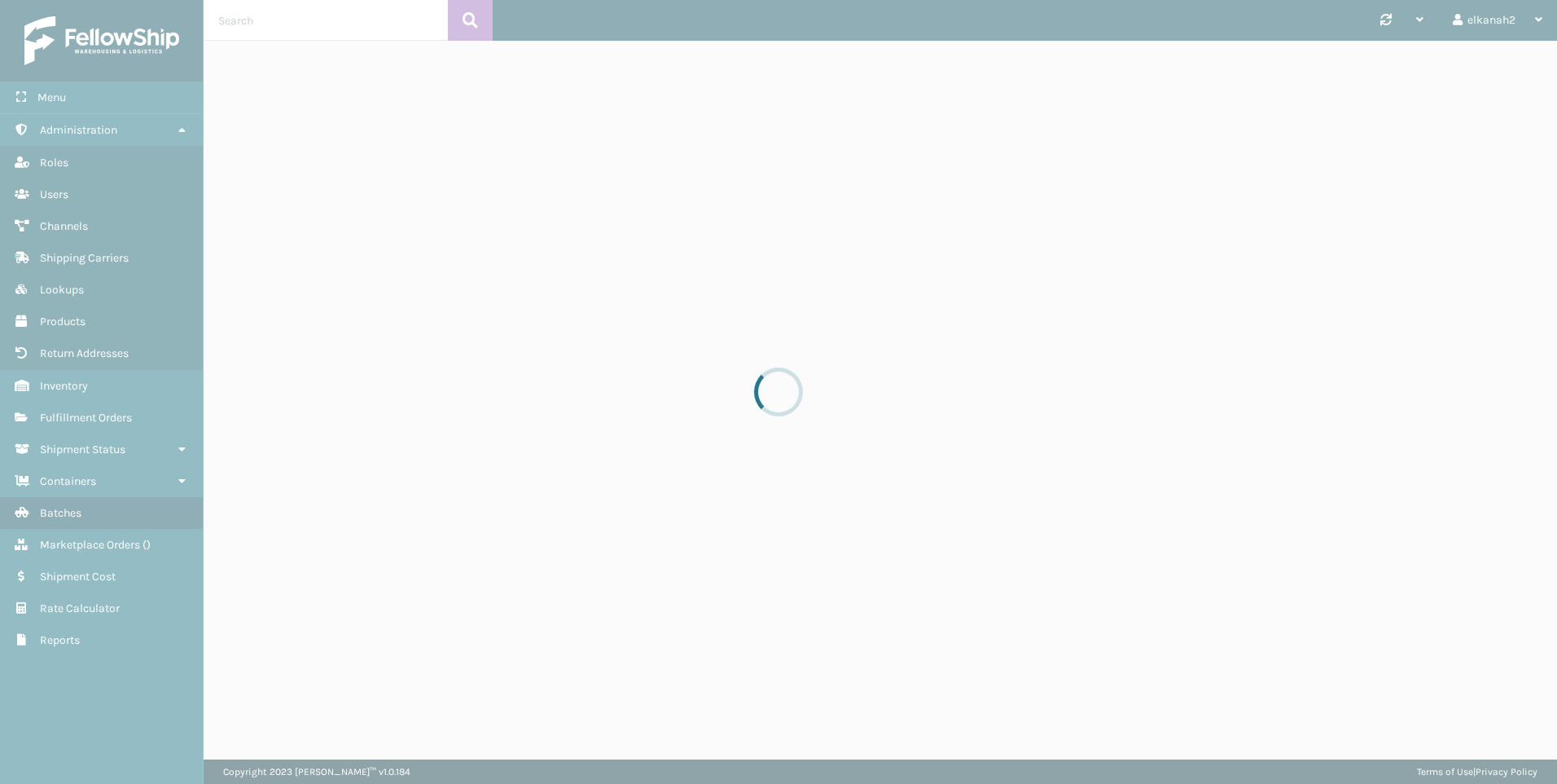
click at [68, 547] on div at bounding box center [778, 392] width 1557 height 784
click at [69, 548] on div at bounding box center [778, 392] width 1557 height 784
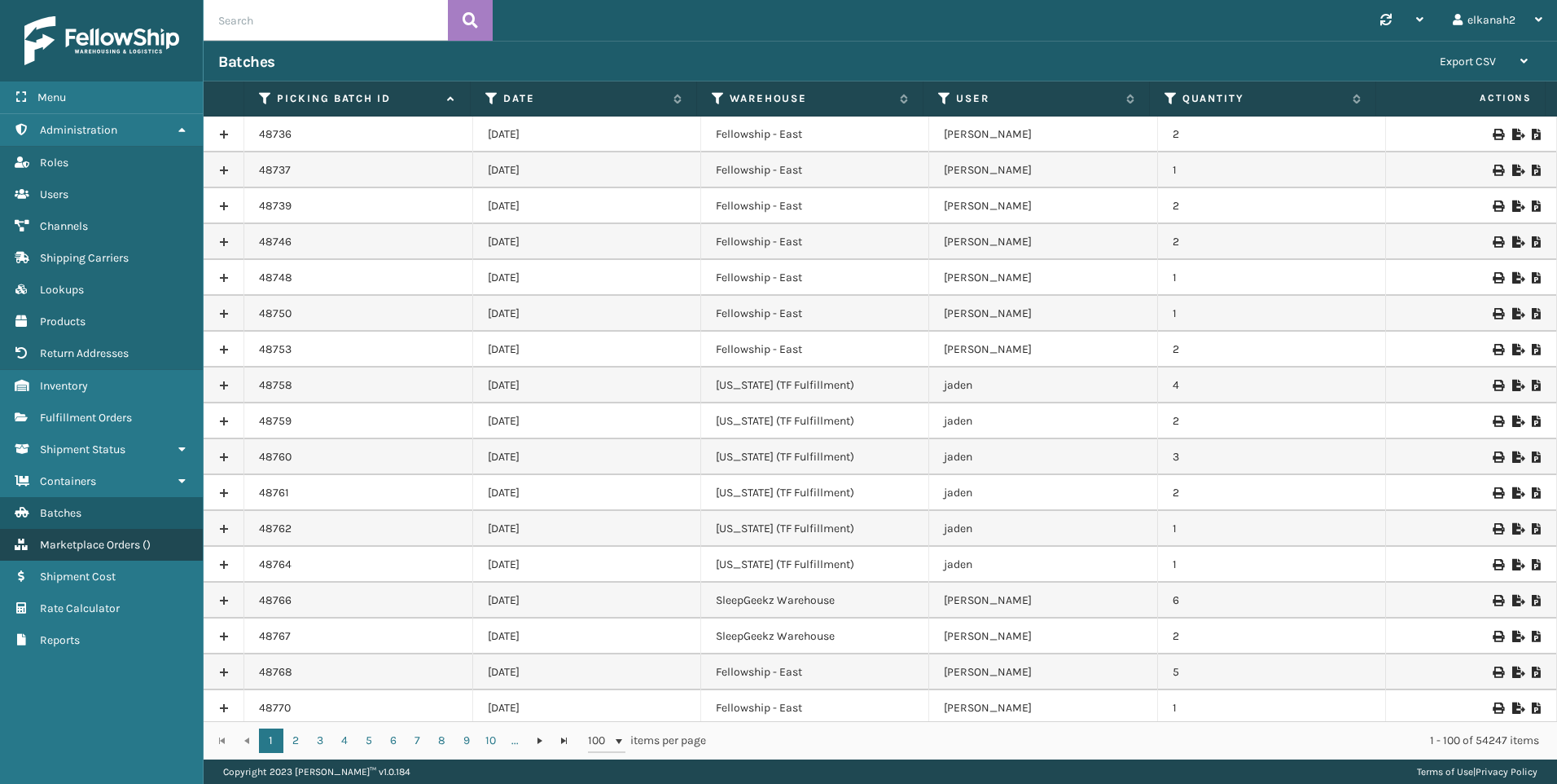
click at [87, 537] on link "Users Marketplace Orders ( )" at bounding box center [101, 544] width 203 height 31
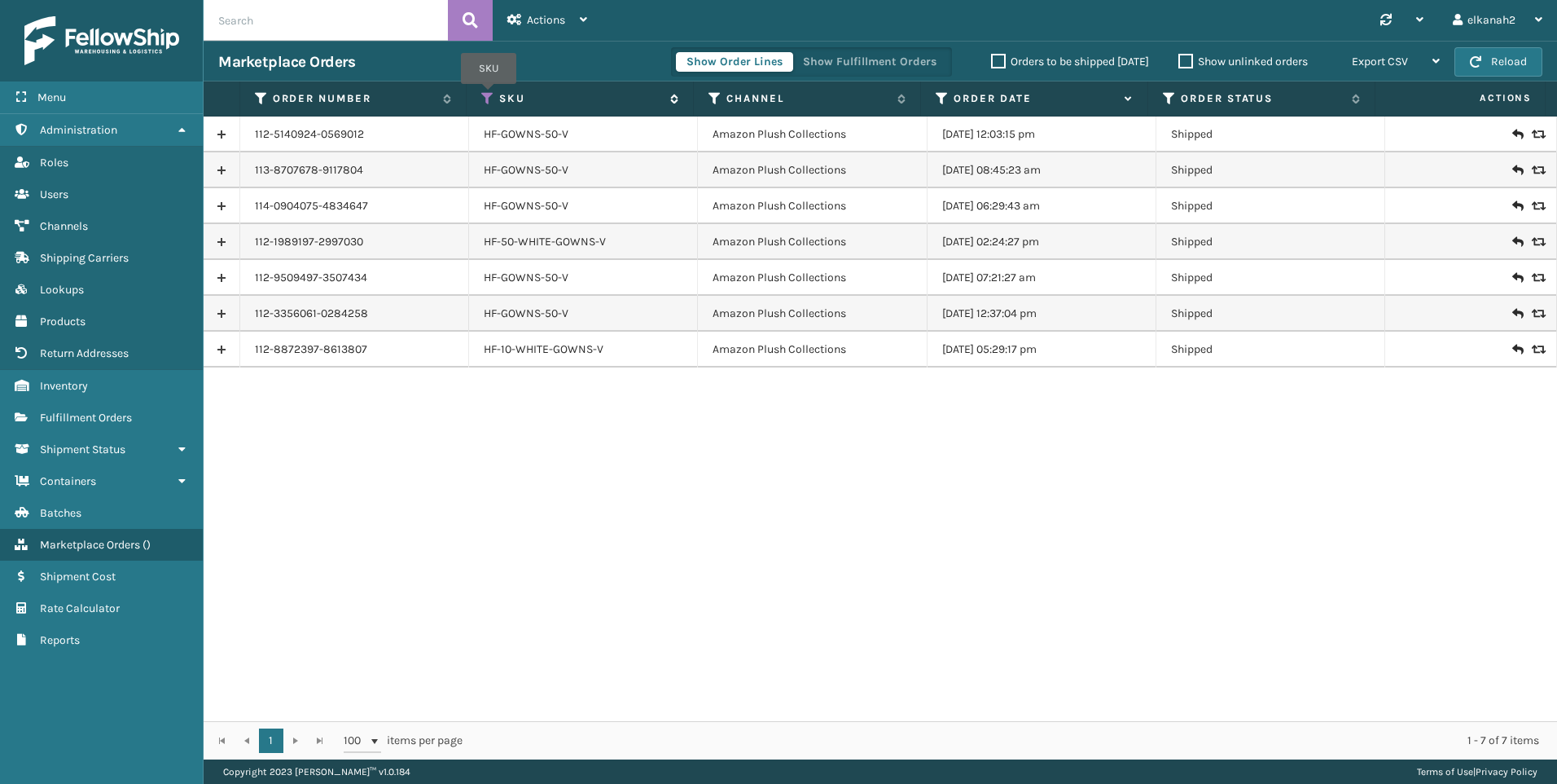
click at [489, 95] on icon at bounding box center [488, 99] width 13 height 15
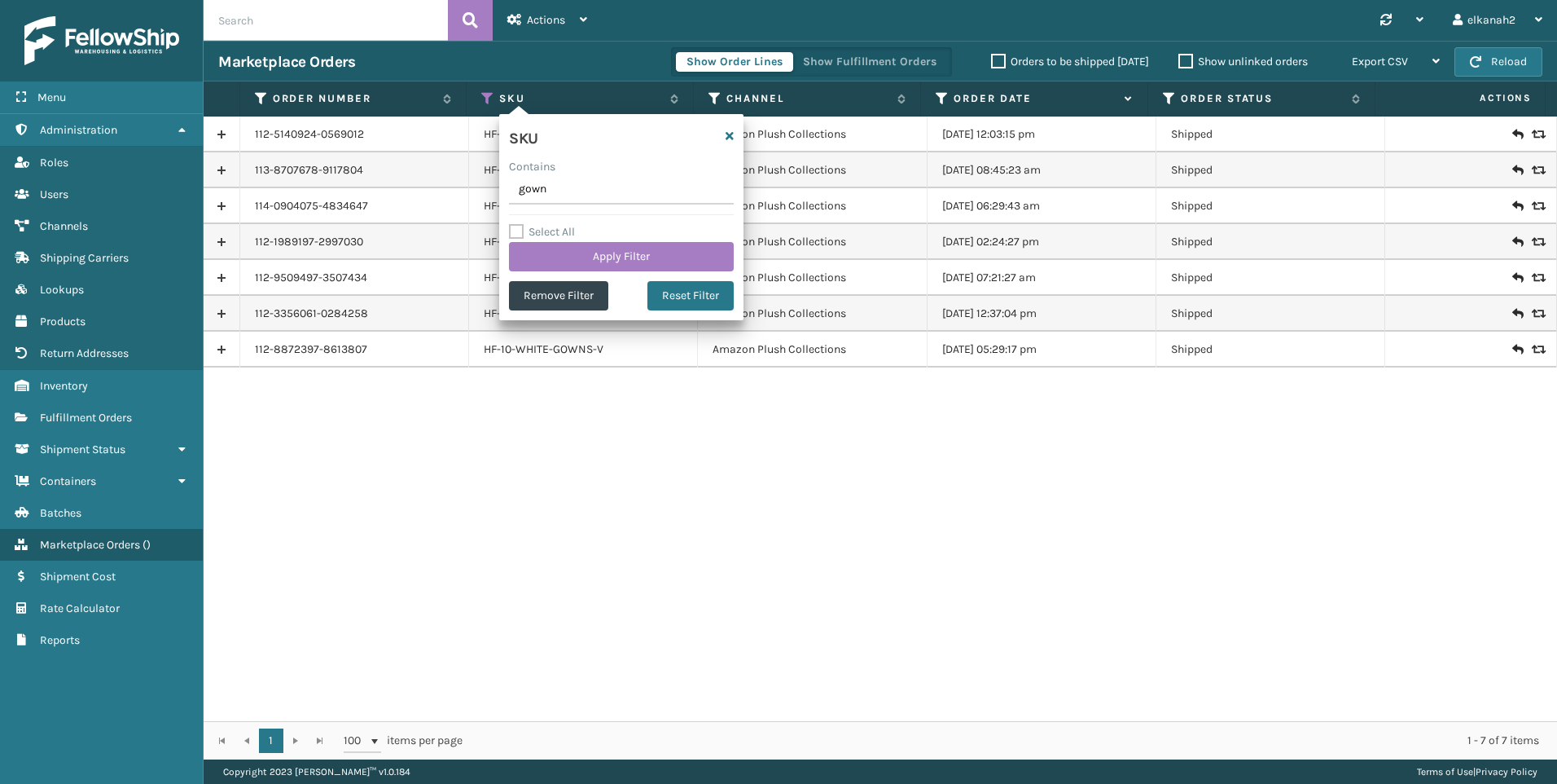
drag, startPoint x: 569, startPoint y: 193, endPoint x: 467, endPoint y: 189, distance: 102.1
click at [467, 189] on section "Marketplace Orders Show Order Lines Show Fulfillment Orders Orders to be shippe…" at bounding box center [880, 400] width 1353 height 718
type input "hf-"
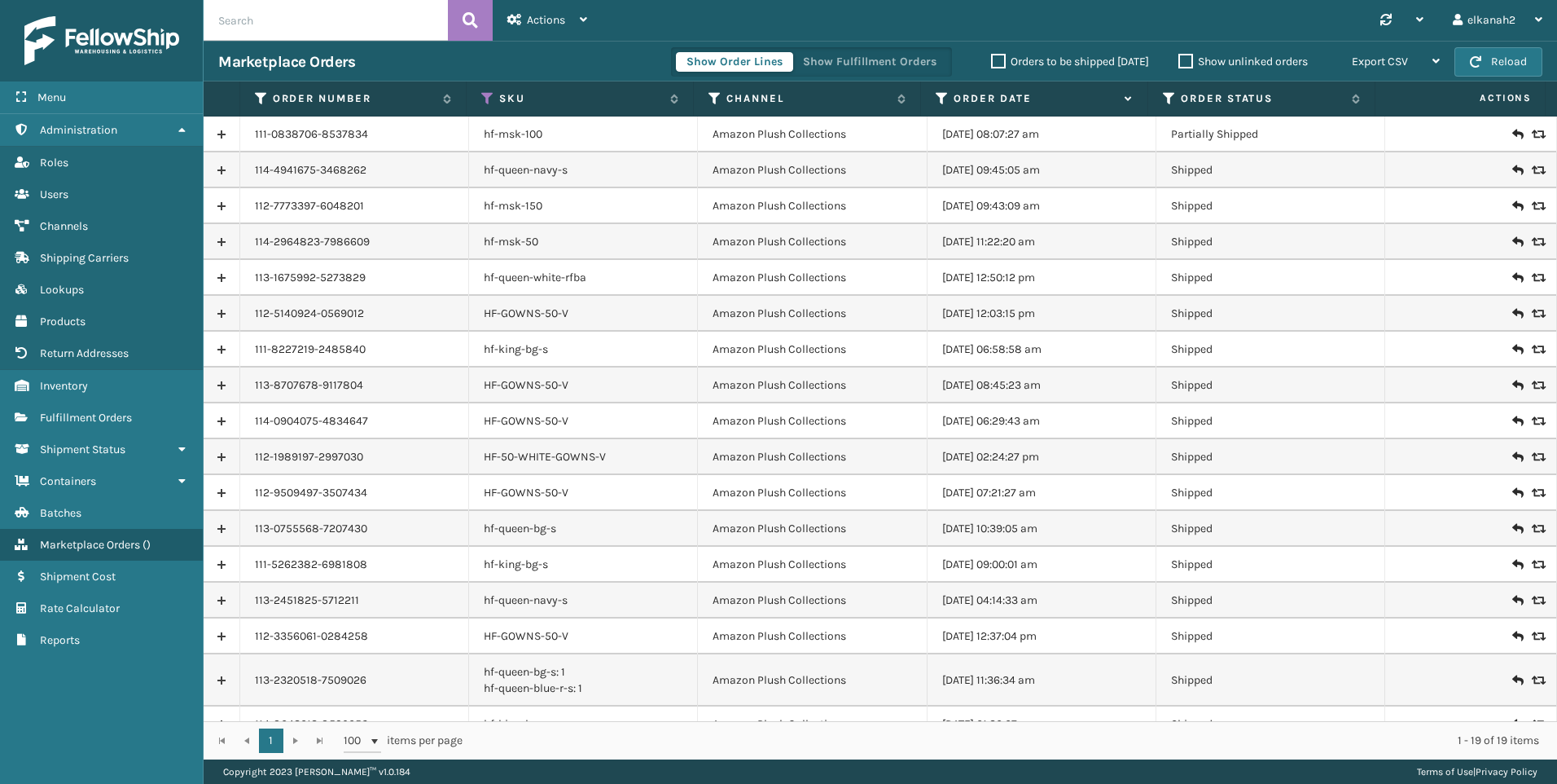
click at [222, 132] on link at bounding box center [221, 134] width 36 height 26
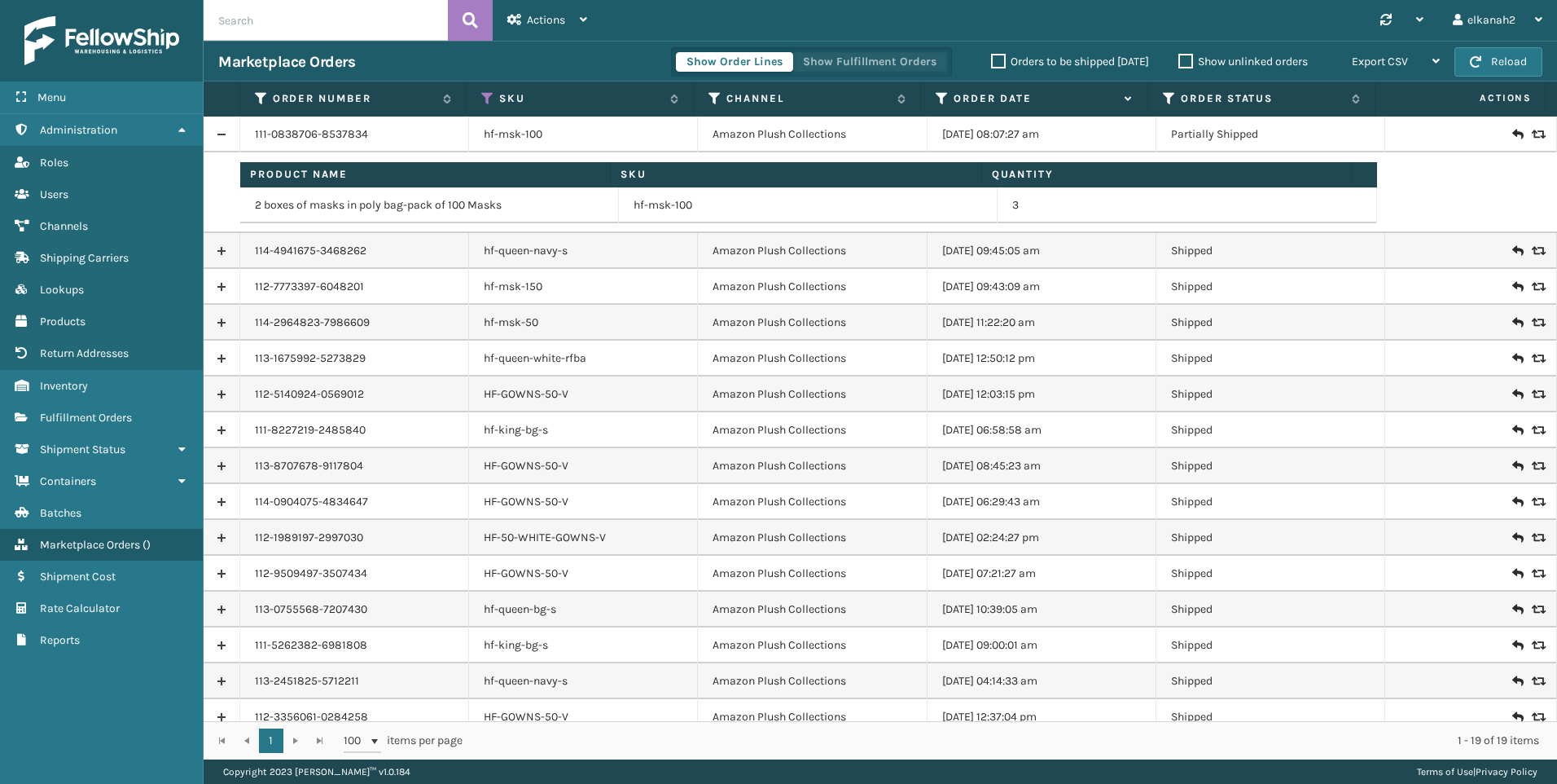
click at [895, 55] on button "Show Fulfillment Orders" at bounding box center [869, 61] width 155 height 19
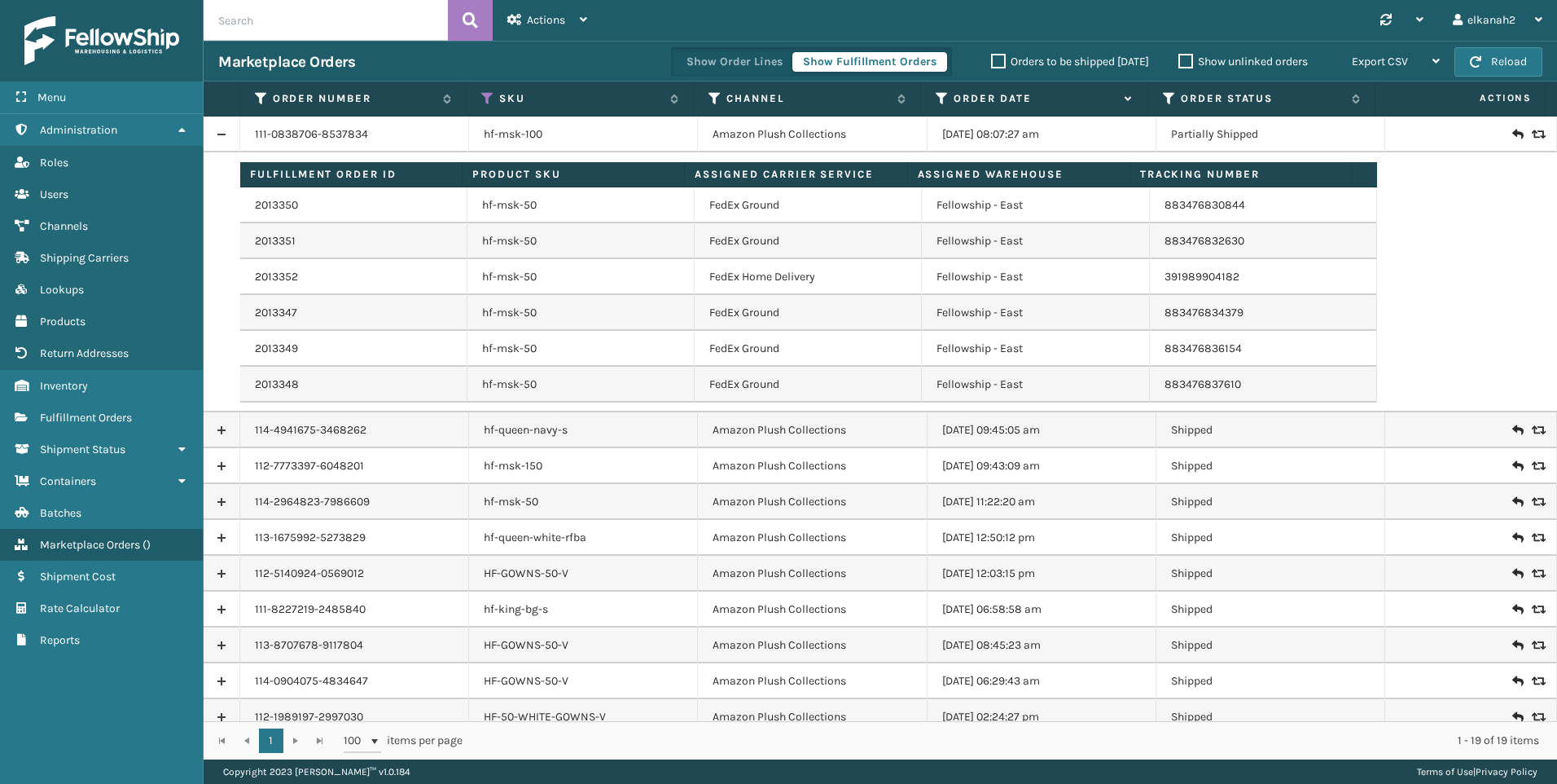
click at [224, 131] on link at bounding box center [221, 134] width 36 height 26
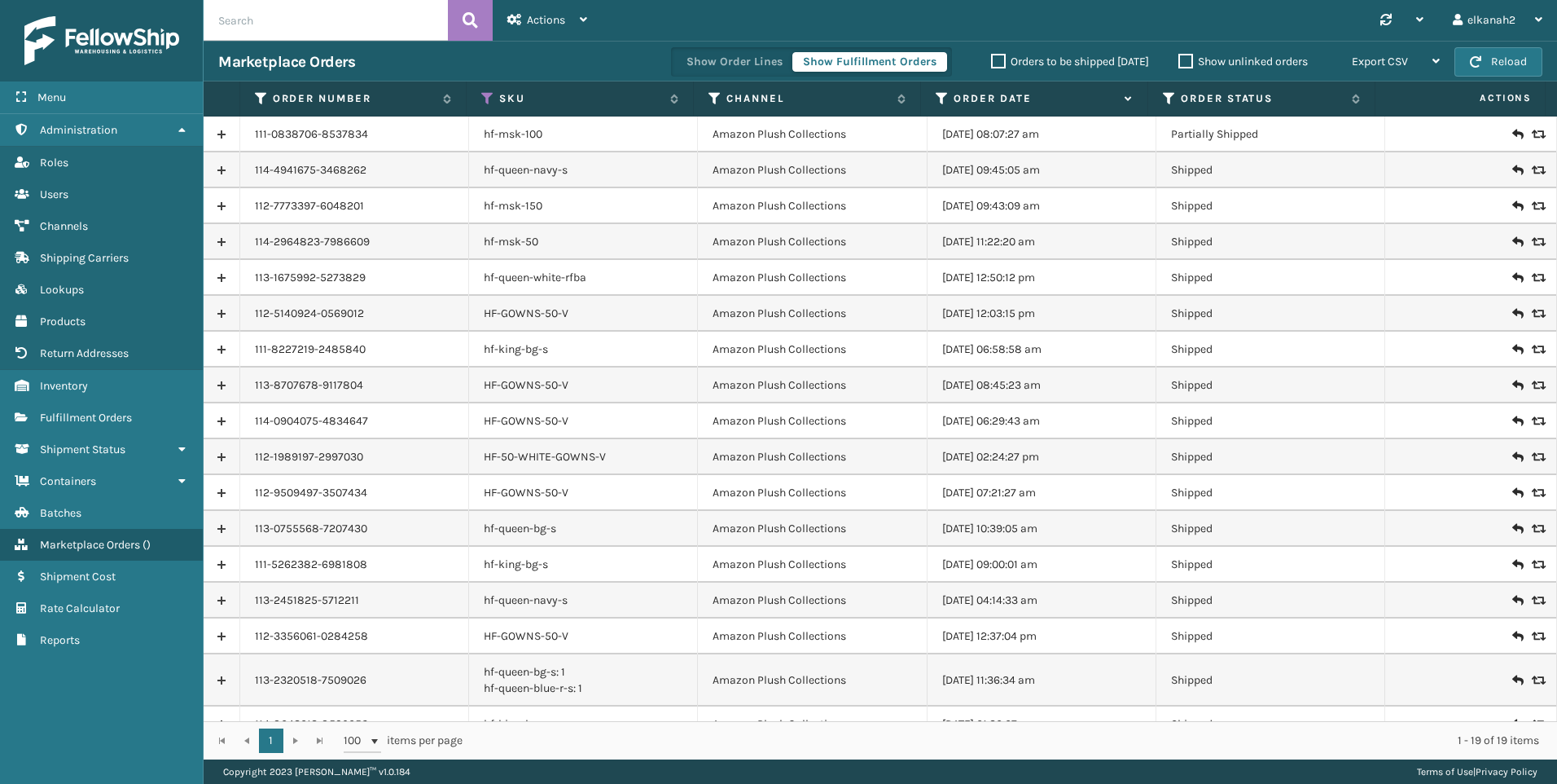
click at [222, 133] on link at bounding box center [221, 134] width 36 height 26
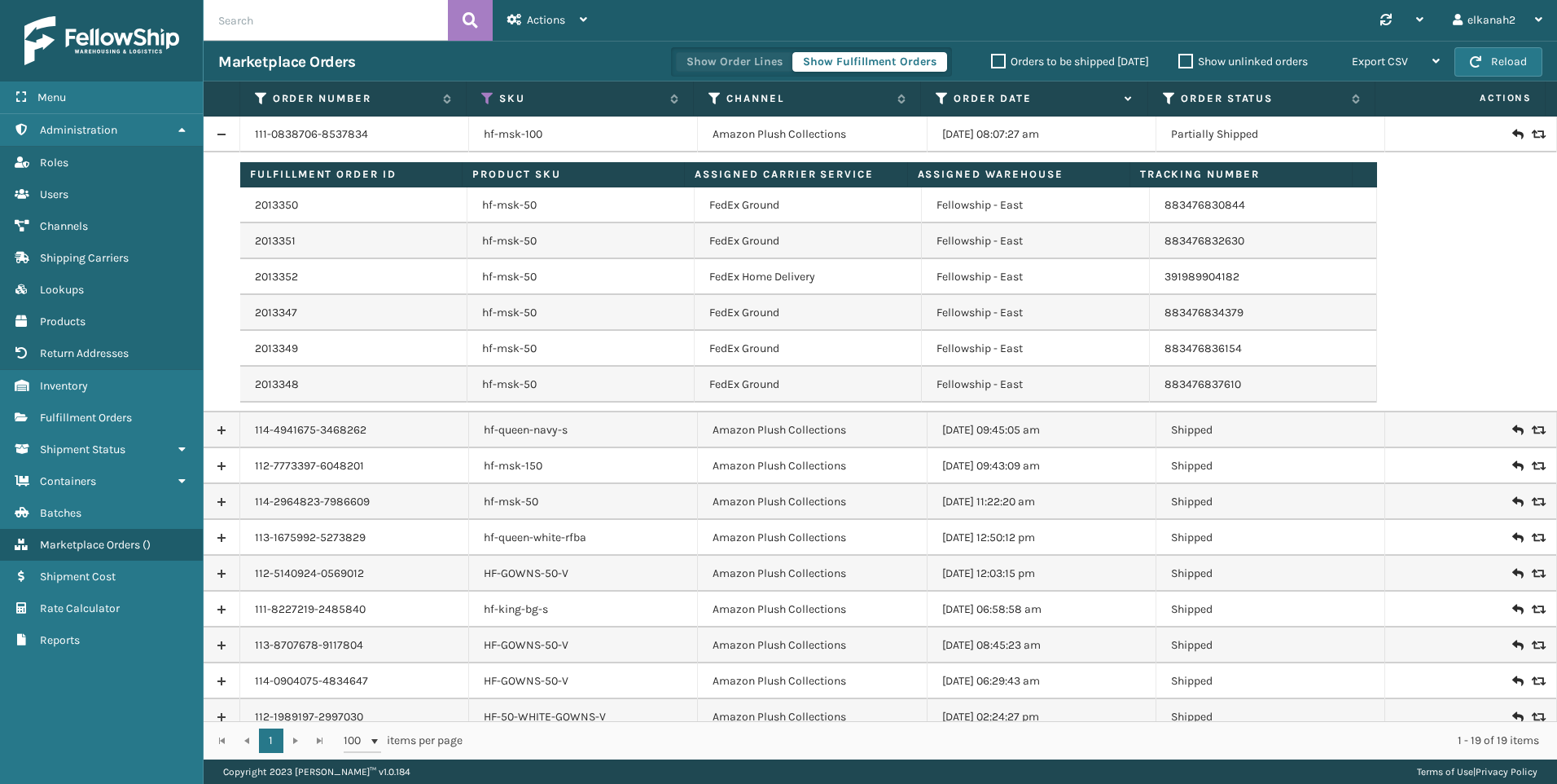
click at [716, 60] on button "Show Order Lines" at bounding box center [734, 61] width 118 height 19
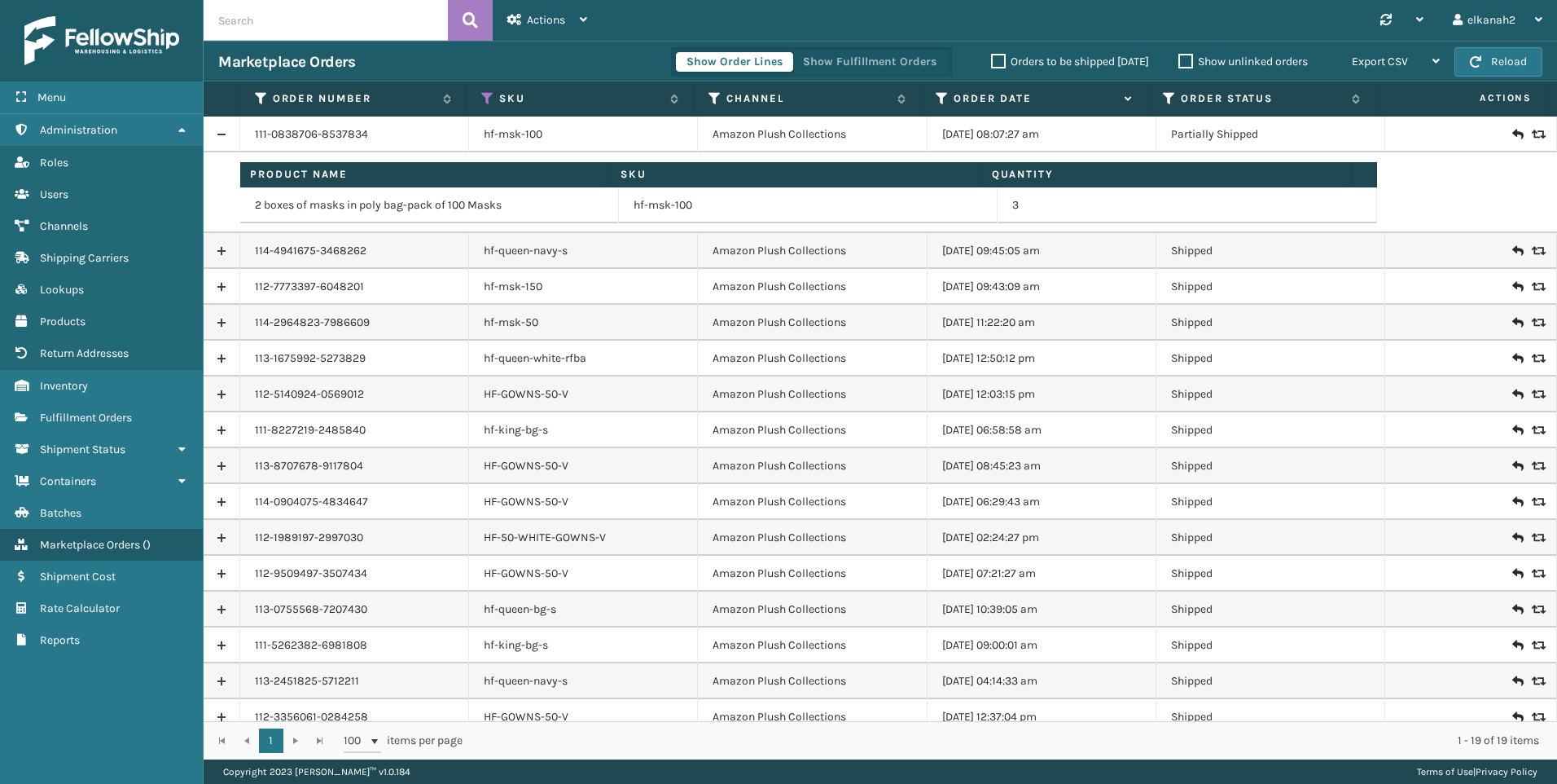
click at [863, 50] on div "Show Order Lines Show Fulfillment Orders" at bounding box center [812, 62] width 281 height 30
click at [863, 56] on button "Show Fulfillment Orders" at bounding box center [869, 61] width 155 height 19
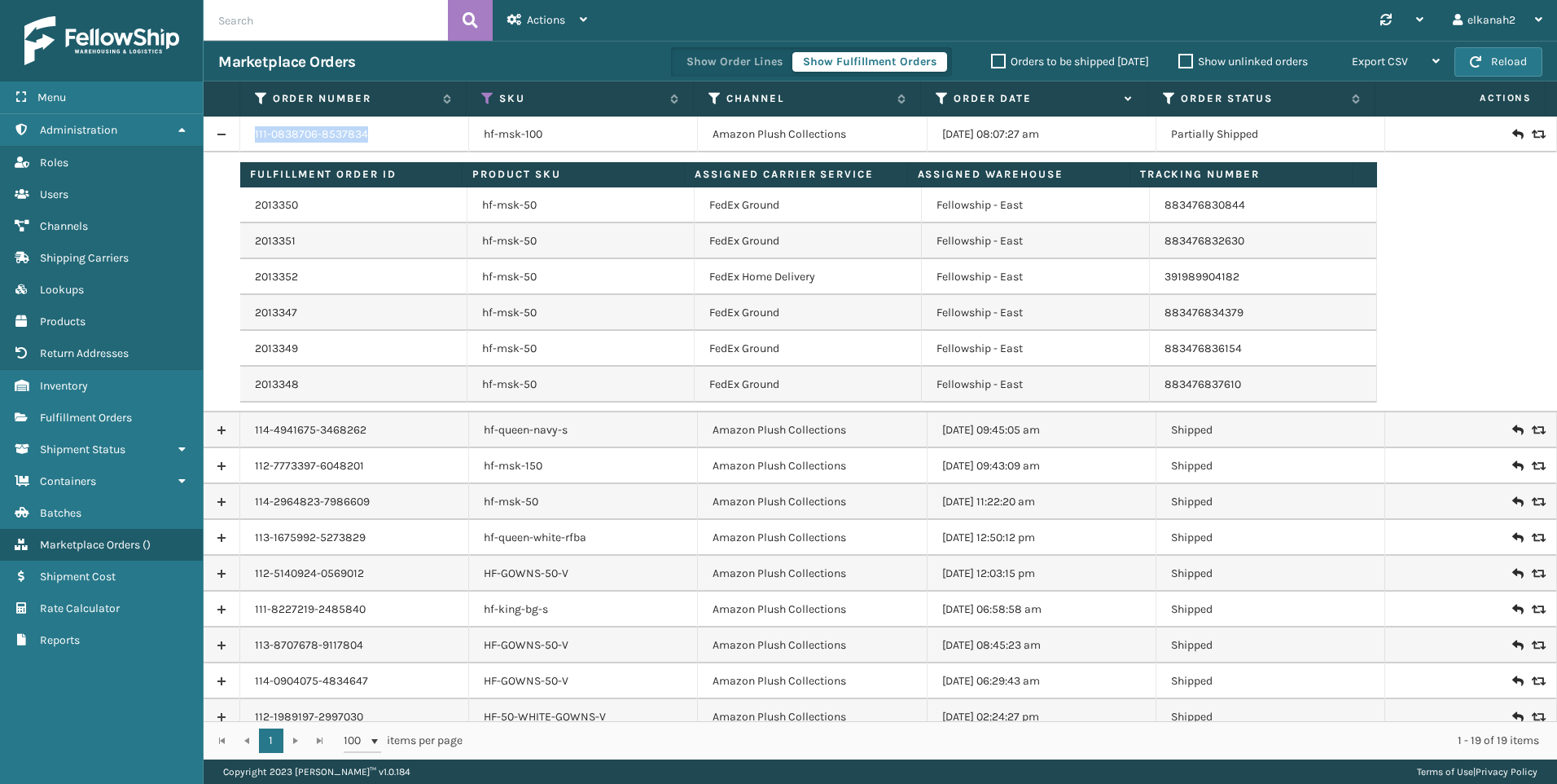
drag, startPoint x: 366, startPoint y: 144, endPoint x: 253, endPoint y: 143, distance: 113.0
click at [253, 143] on td "111-0838706-8537834" at bounding box center [355, 134] width 229 height 36
copy link "111-0838706-8537834"
click at [232, 131] on link at bounding box center [221, 134] width 36 height 26
